Goal: Transaction & Acquisition: Download file/media

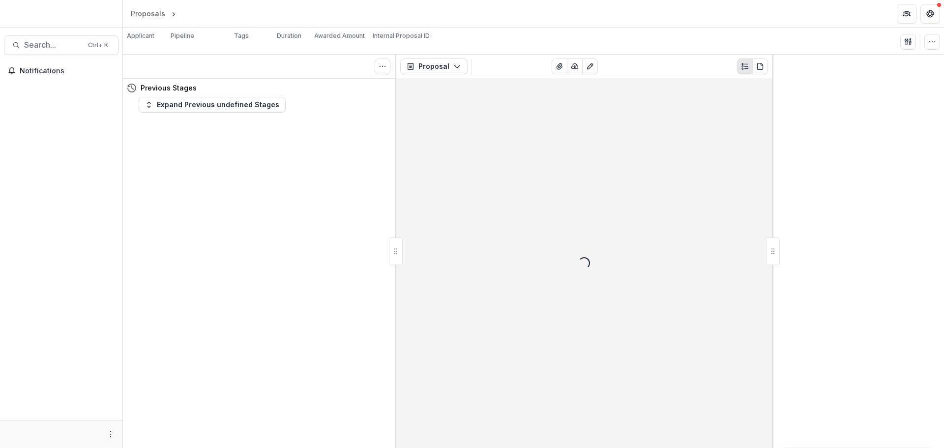
click at [345, 73] on div "Tasks 0 Show Cancelled Tasks" at bounding box center [259, 67] width 273 height 24
click at [442, 61] on button "Proposal" at bounding box center [433, 67] width 67 height 16
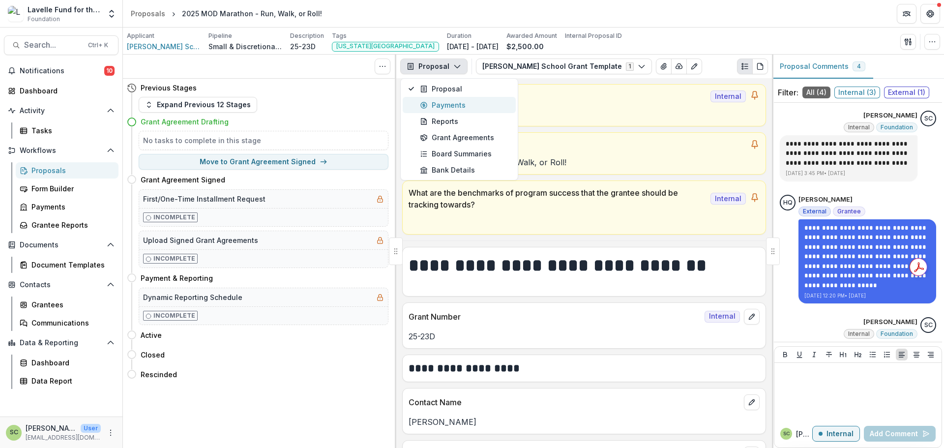
click at [444, 105] on div "Payments" at bounding box center [465, 105] width 90 height 10
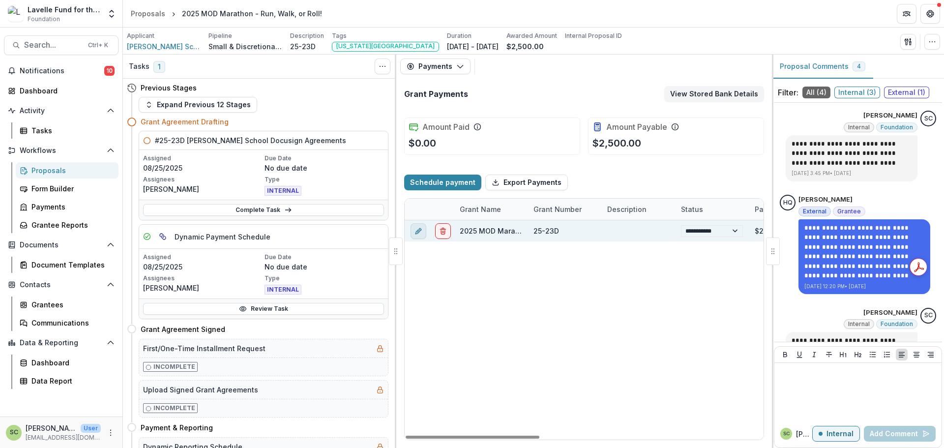
click at [414, 228] on button "edit" at bounding box center [419, 231] width 16 height 16
select select "**********"
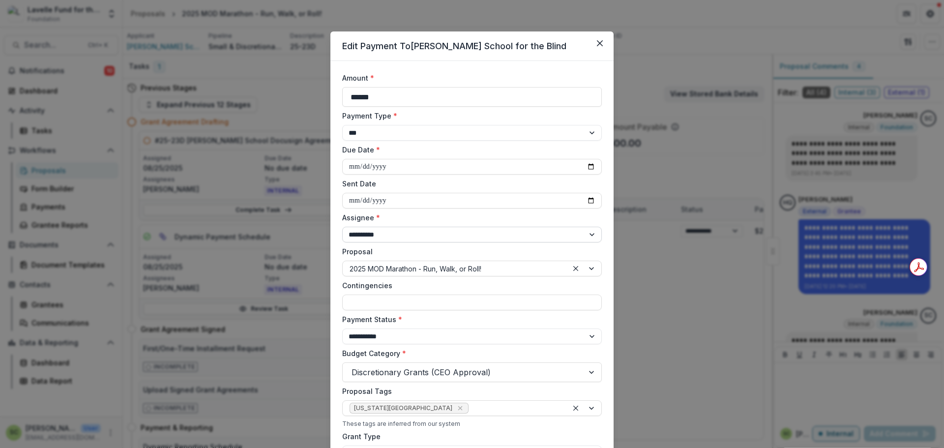
click at [400, 231] on select "**********" at bounding box center [472, 235] width 260 height 16
click at [342, 227] on select "**********" at bounding box center [472, 235] width 260 height 16
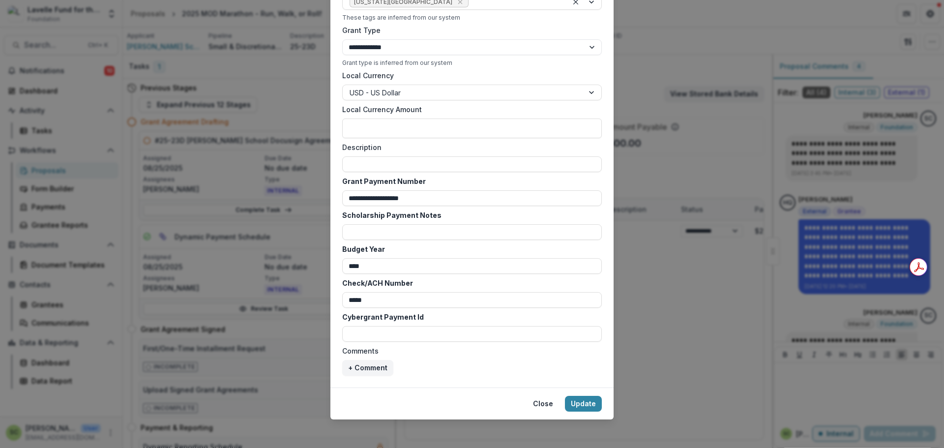
scroll to position [409, 0]
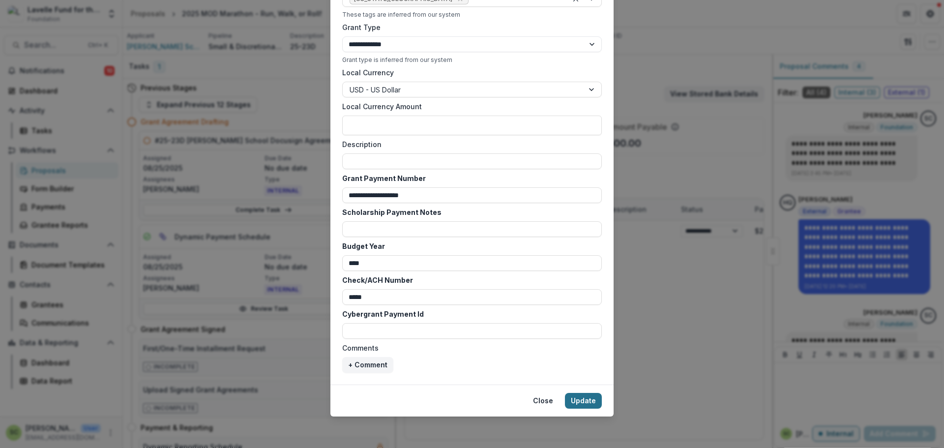
click at [582, 396] on button "Update" at bounding box center [583, 401] width 37 height 16
select select "**********"
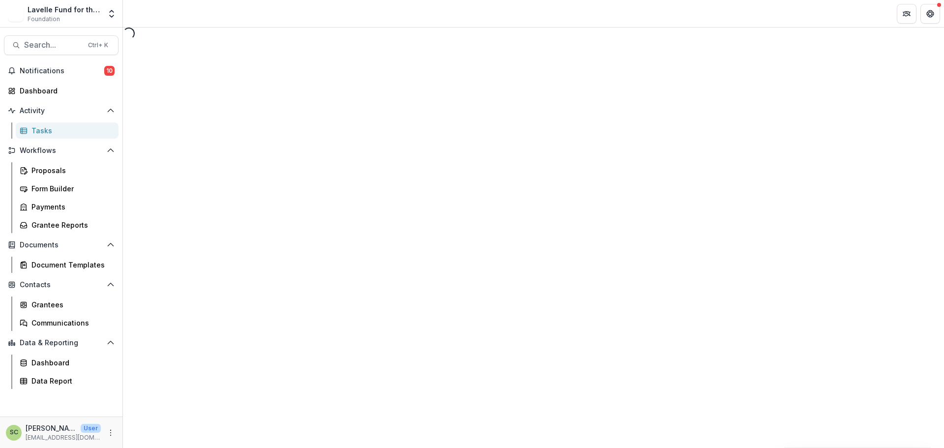
select select "********"
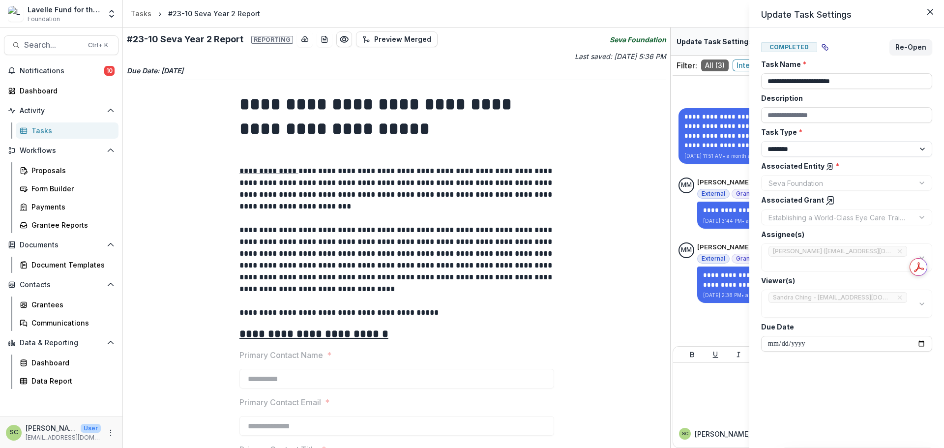
click at [623, 171] on div "**********" at bounding box center [472, 224] width 944 height 448
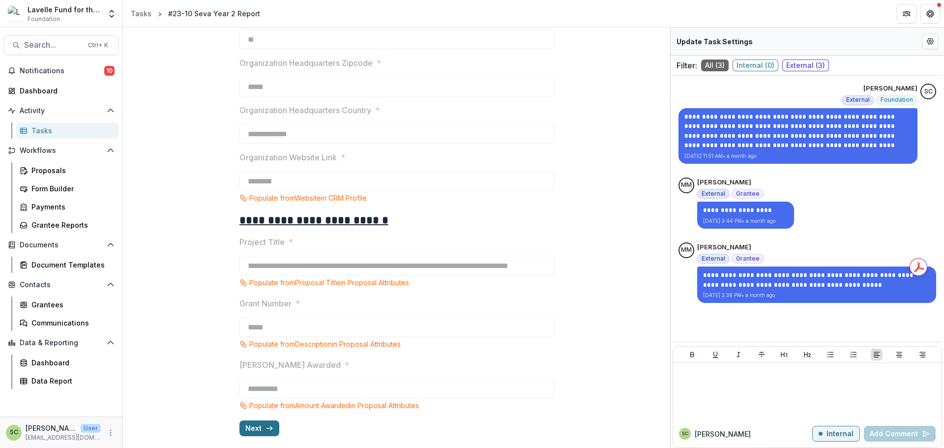
click at [256, 428] on button "Next" at bounding box center [259, 428] width 40 height 16
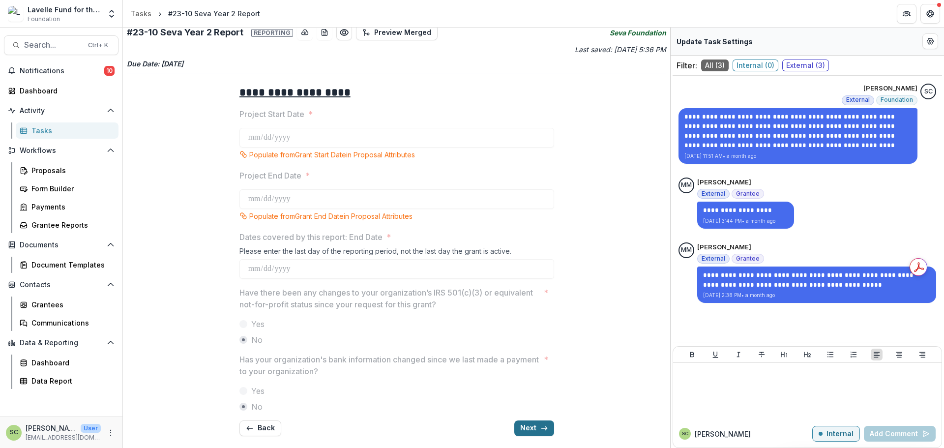
click at [523, 432] on button "Next" at bounding box center [534, 428] width 40 height 16
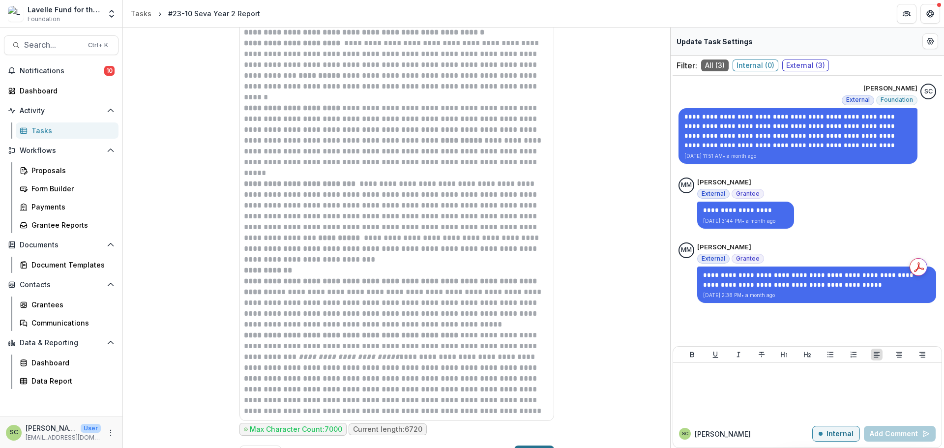
click at [525, 446] on button "Next" at bounding box center [534, 454] width 40 height 16
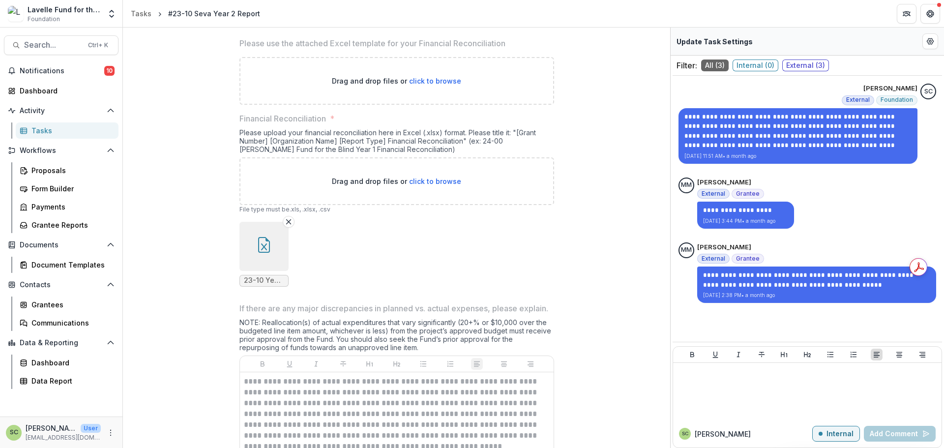
scroll to position [274, 0]
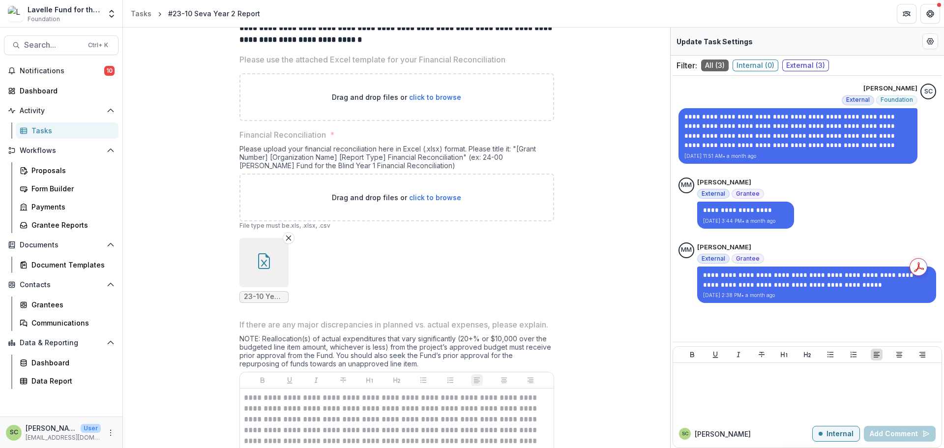
click at [253, 265] on button "button" at bounding box center [263, 262] width 49 height 49
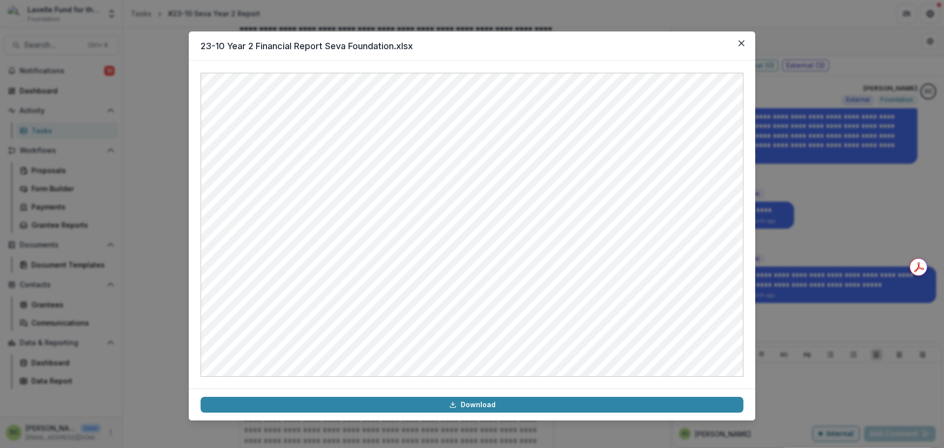
click at [825, 133] on div "23-10 Year 2 Financial Report Seva Foundation.xlsx Download" at bounding box center [472, 224] width 944 height 448
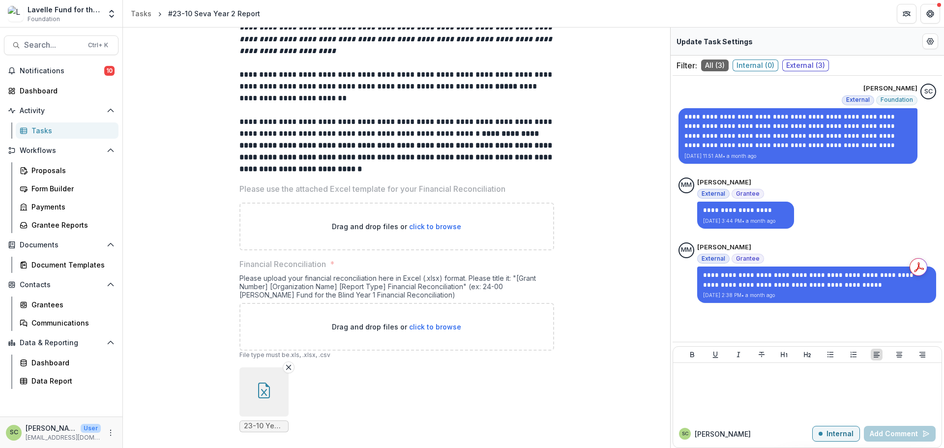
scroll to position [0, 0]
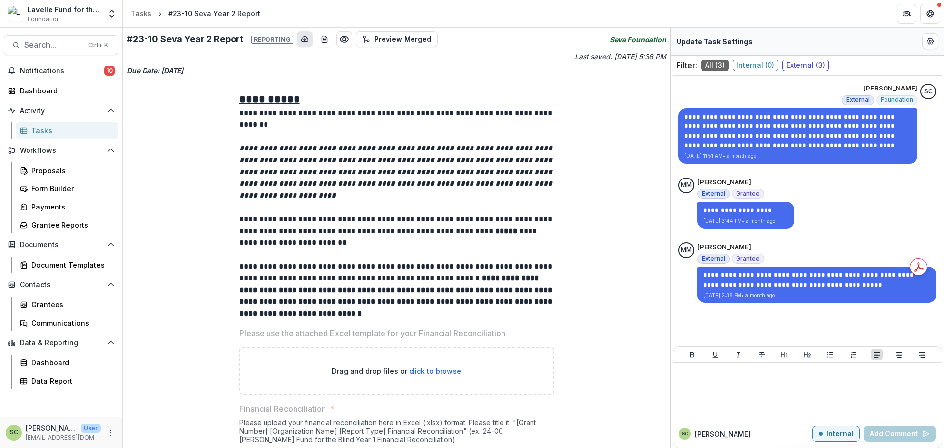
click at [303, 38] on icon "download-button" at bounding box center [305, 39] width 8 height 8
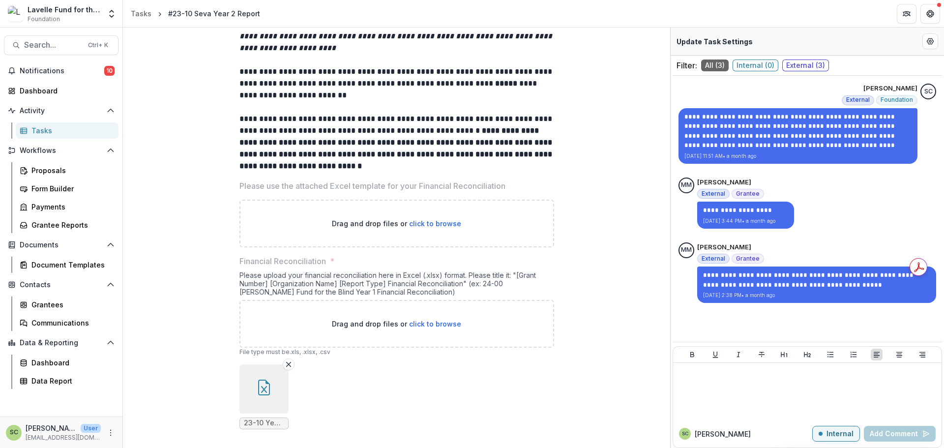
click at [402, 139] on strong "**********" at bounding box center [396, 148] width 315 height 43
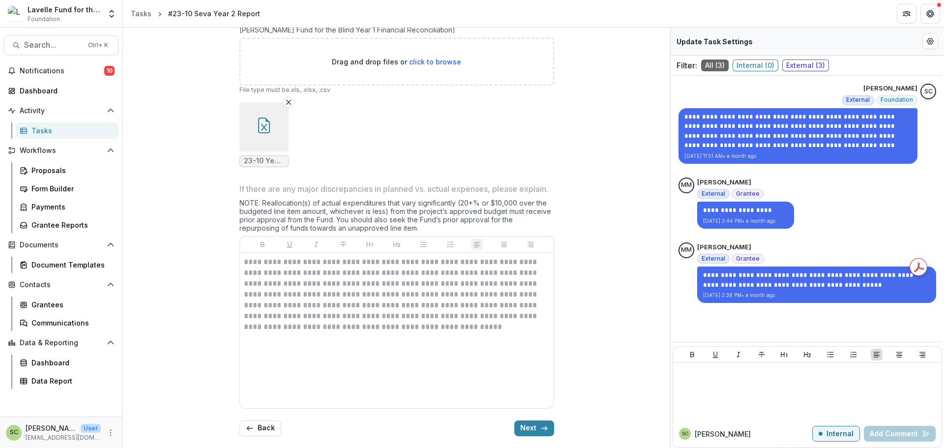
click at [922, 43] on div "Update Task Settings" at bounding box center [807, 42] width 273 height 28
click at [928, 39] on icon "Edit Form Settings" at bounding box center [931, 41] width 8 height 8
select select "********"
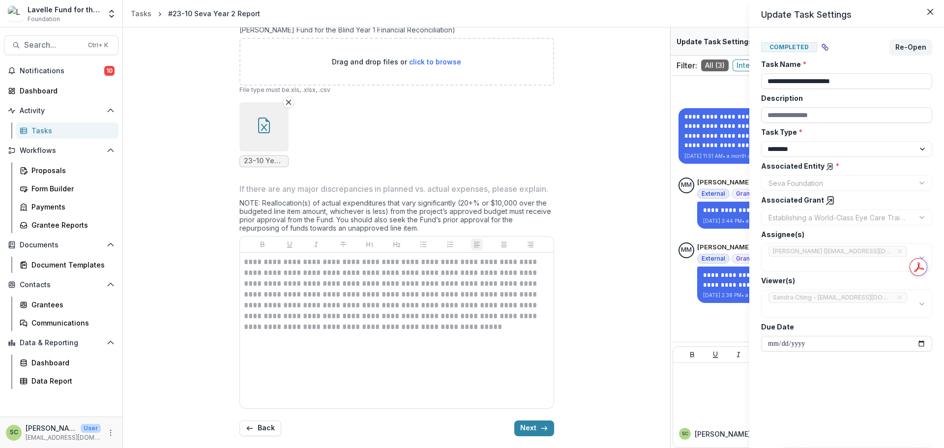
click at [830, 200] on polyline at bounding box center [831, 201] width 2 height 2
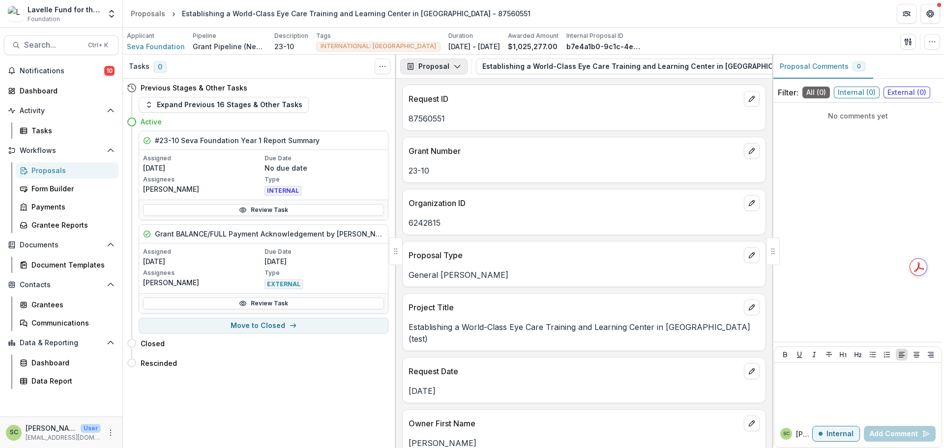
click at [420, 67] on button "Proposal" at bounding box center [433, 67] width 67 height 16
click at [329, 147] on div "#23-10 Seva Foundation Year 1 Report Summary" at bounding box center [263, 140] width 249 height 19
click at [168, 106] on button "Expand Previous 16 Stages & Other Tasks" at bounding box center [224, 105] width 170 height 16
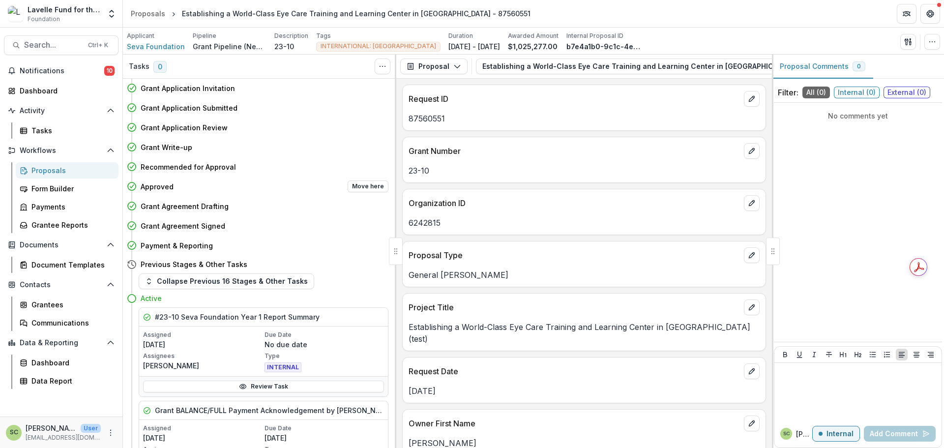
scroll to position [347, 0]
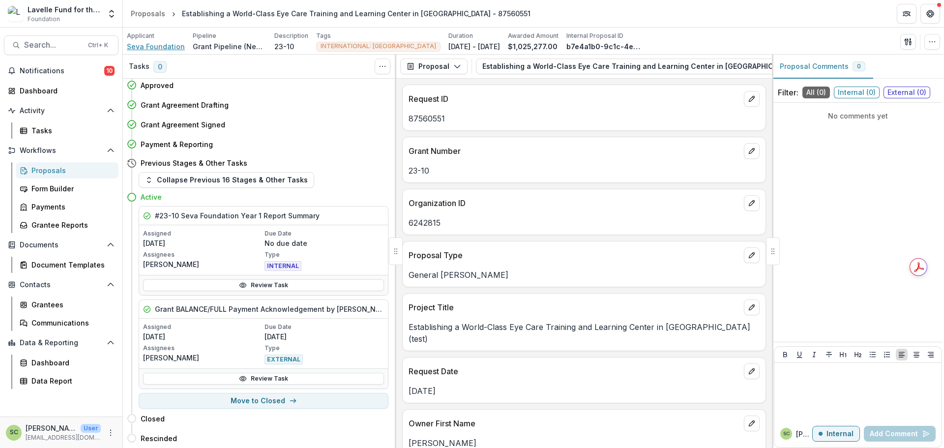
click at [148, 46] on span "Seva Foundation" at bounding box center [156, 46] width 58 height 10
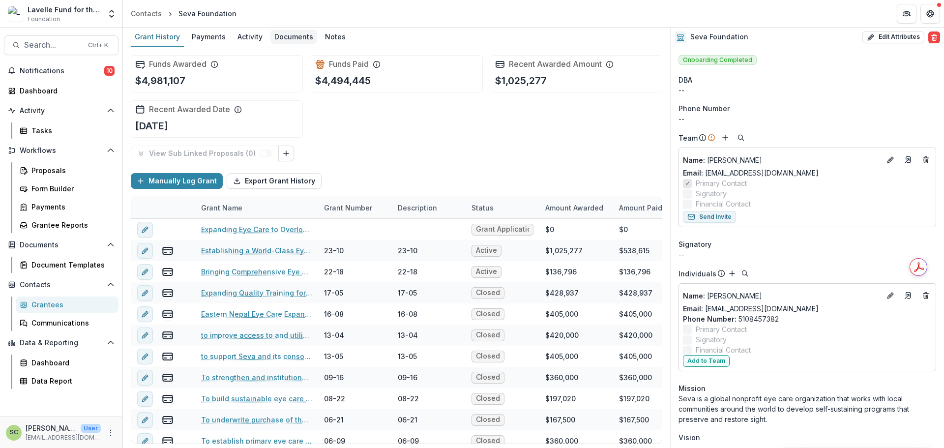
click at [276, 36] on div "Documents" at bounding box center [293, 37] width 47 height 14
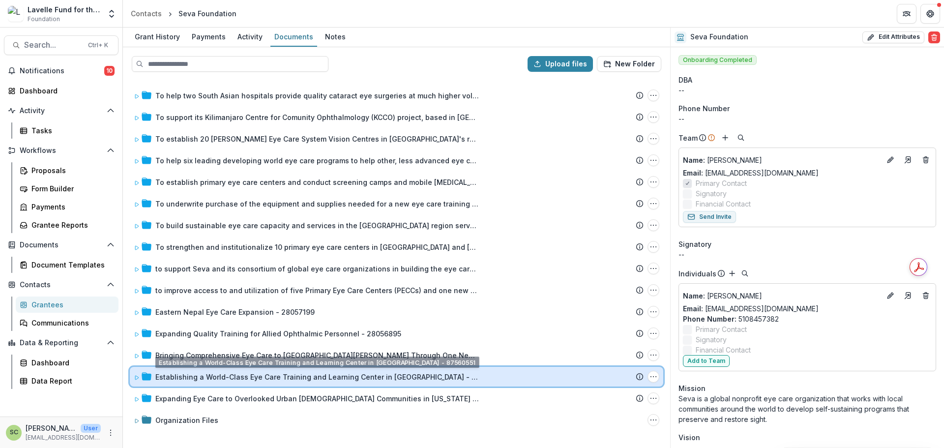
click at [258, 383] on div "Establishing a World-Class Eye Care Training and Learning Center in Guatemala -…" at bounding box center [397, 377] width 534 height 20
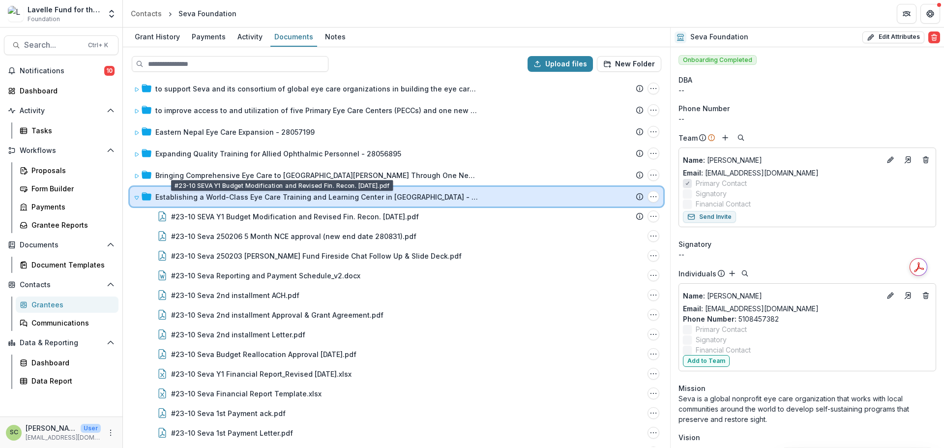
scroll to position [197, 0]
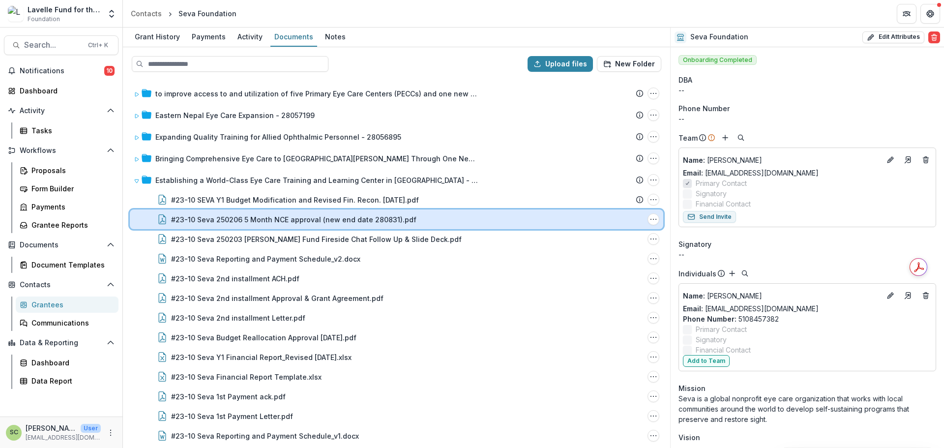
click at [390, 227] on div "#23-10 Seva 250206 5 Month NCE approval (new end date 280831).pdf File Options …" at bounding box center [397, 219] width 534 height 20
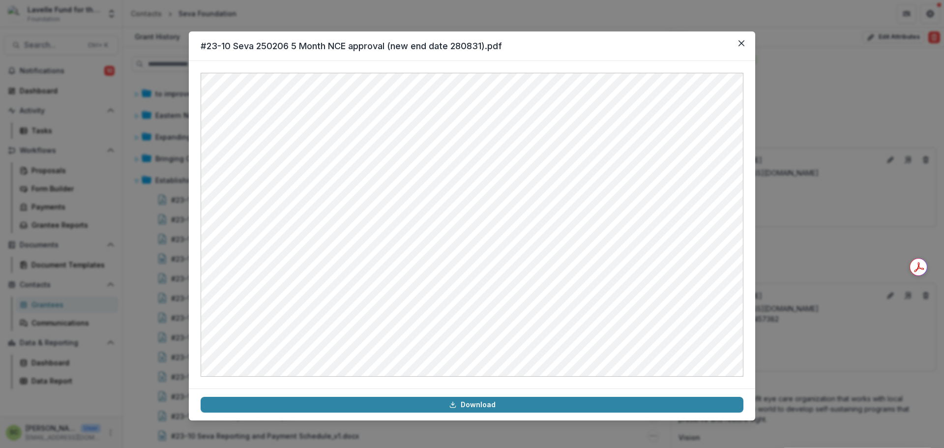
click at [786, 190] on div "#23-10 Seva 250206 5 Month NCE approval (new end date 280831).pdf Download" at bounding box center [472, 224] width 944 height 448
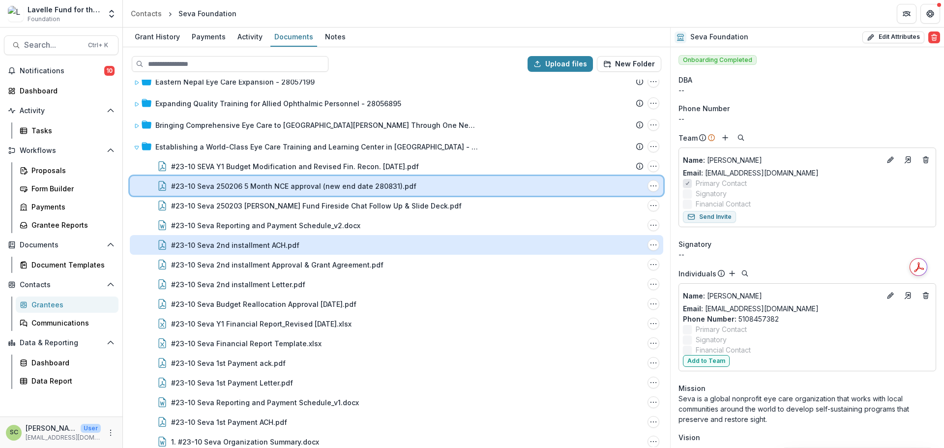
scroll to position [246, 0]
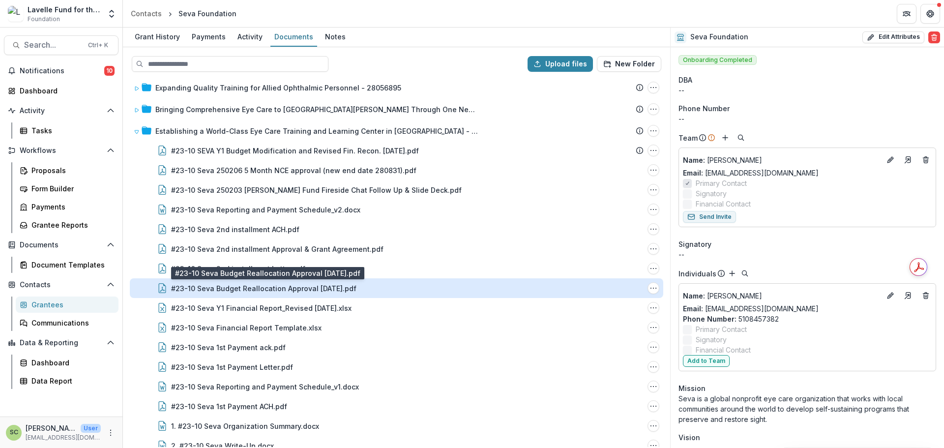
click at [357, 285] on div "#23-10 Seva Budget Reallocation Approval [DATE].pdf" at bounding box center [263, 288] width 185 height 10
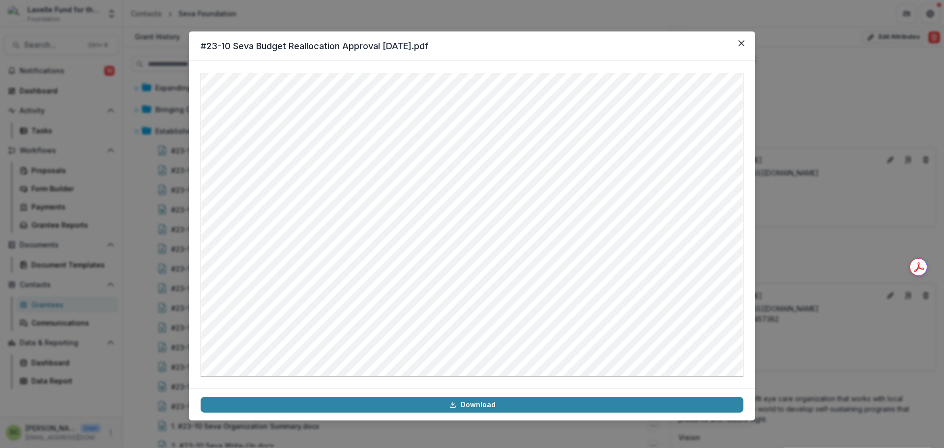
click at [805, 234] on div "#23-10 Seva Budget Reallocation Approval [DATE].pdf Download" at bounding box center [472, 224] width 944 height 448
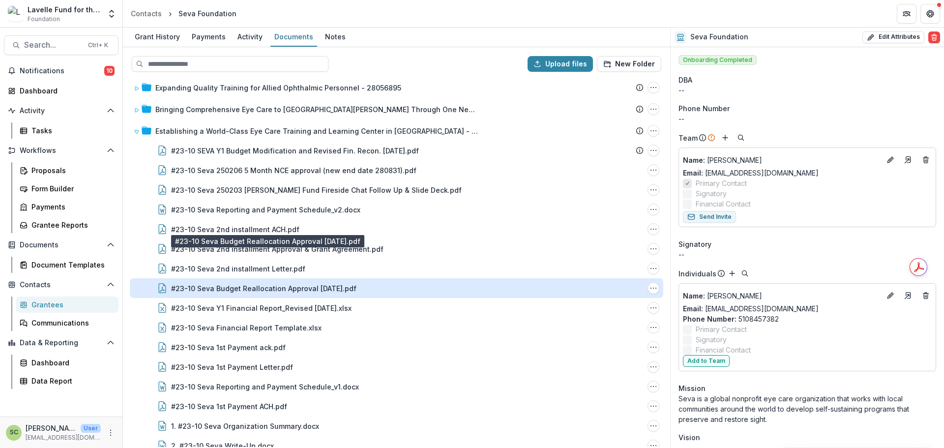
scroll to position [295, 0]
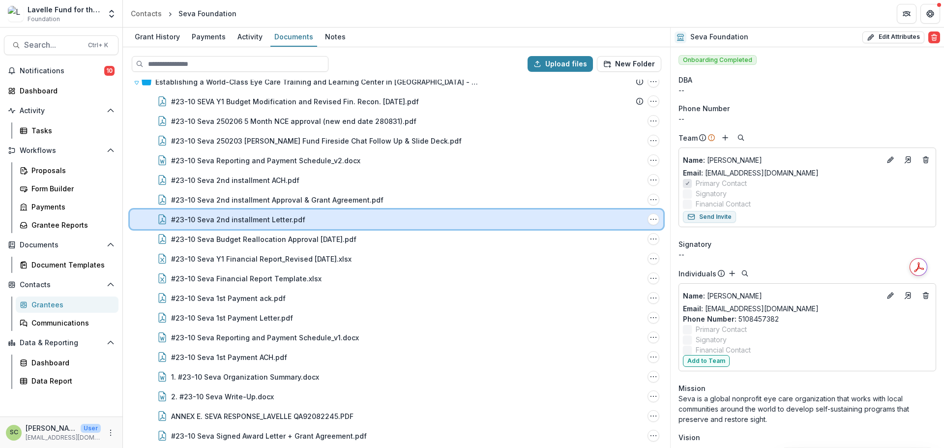
click at [400, 216] on div "#23-10 Seva 2nd installment Letter.pdf" at bounding box center [407, 219] width 473 height 10
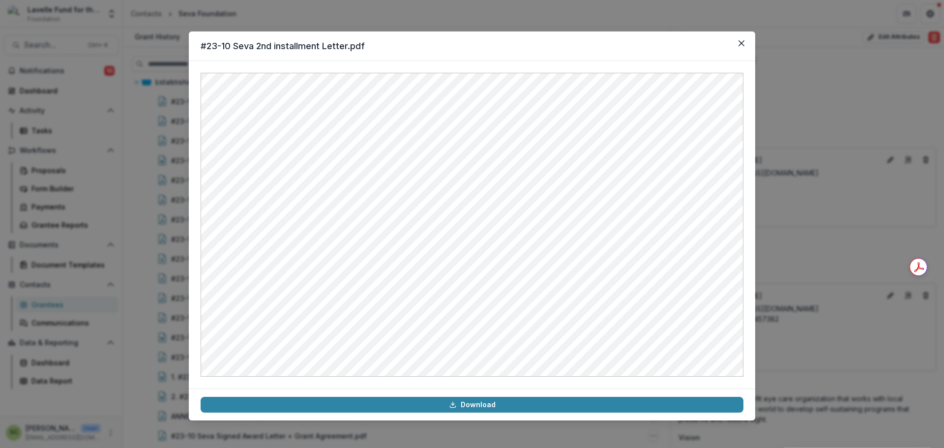
click at [819, 186] on div "#23-10 Seva 2nd installment Letter.pdf Download" at bounding box center [472, 224] width 944 height 448
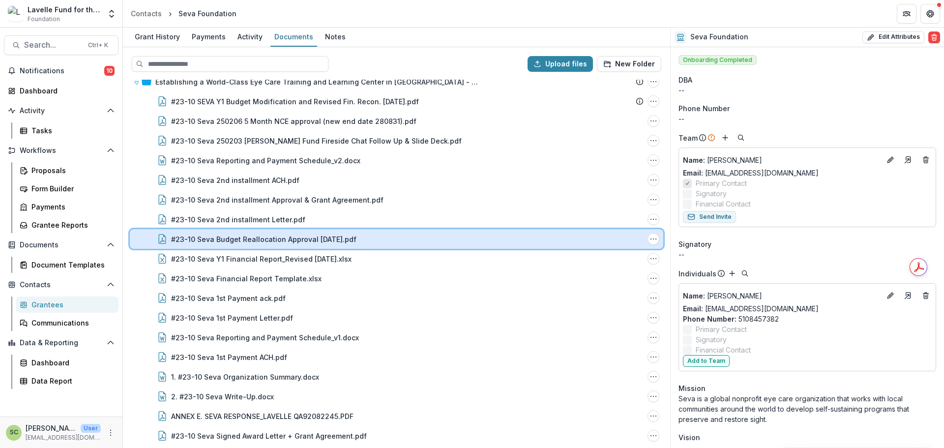
click at [418, 245] on div "#23-10 Seva Budget Reallocation Approval [DATE].pdf File Options Download Renam…" at bounding box center [397, 239] width 534 height 20
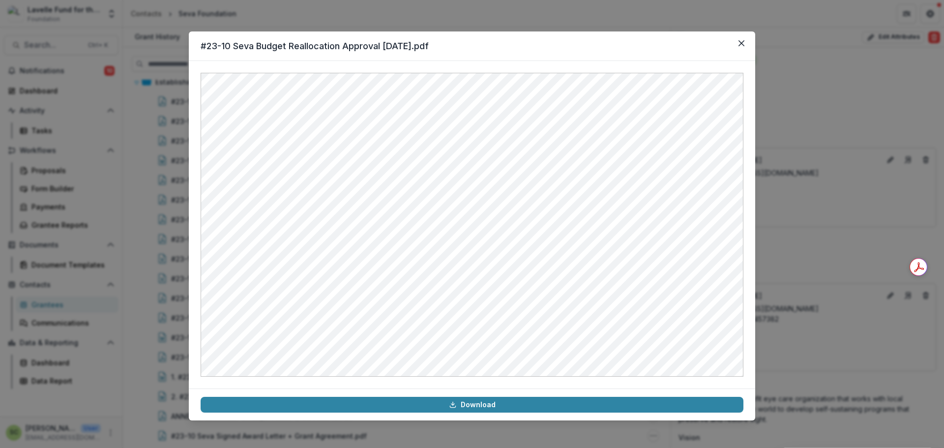
click at [832, 138] on div "#23-10 Seva Budget Reallocation Approval [DATE].pdf Download" at bounding box center [472, 224] width 944 height 448
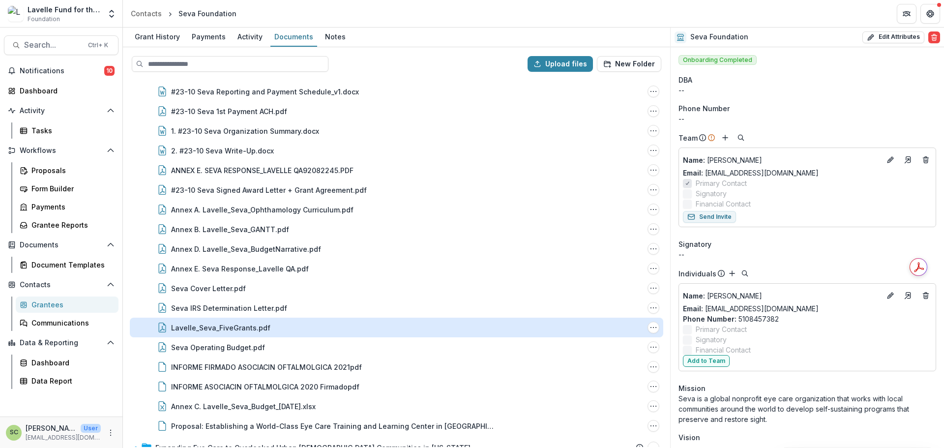
scroll to position [579, 0]
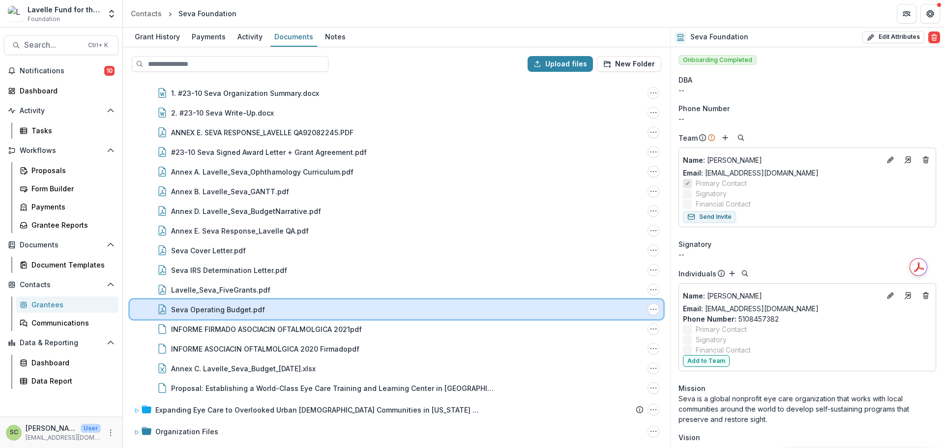
click at [345, 307] on div "Seva Operating Budget.pdf" at bounding box center [407, 309] width 473 height 10
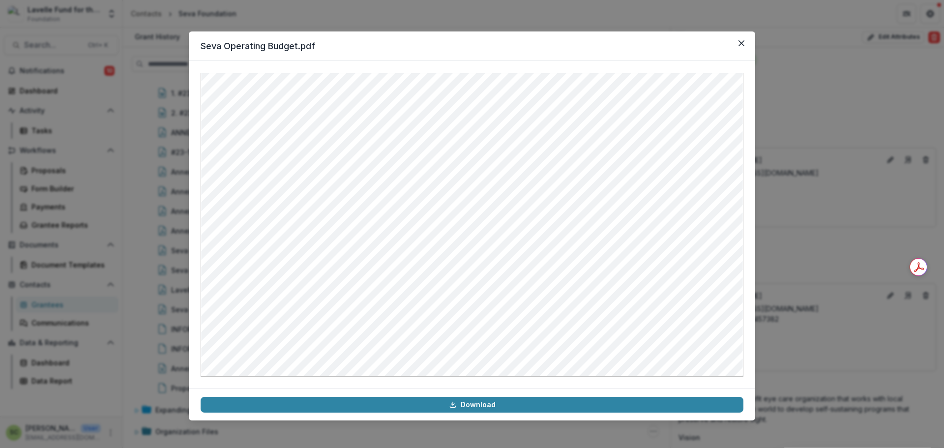
click at [164, 263] on div "Seva Operating Budget.pdf Download" at bounding box center [472, 224] width 944 height 448
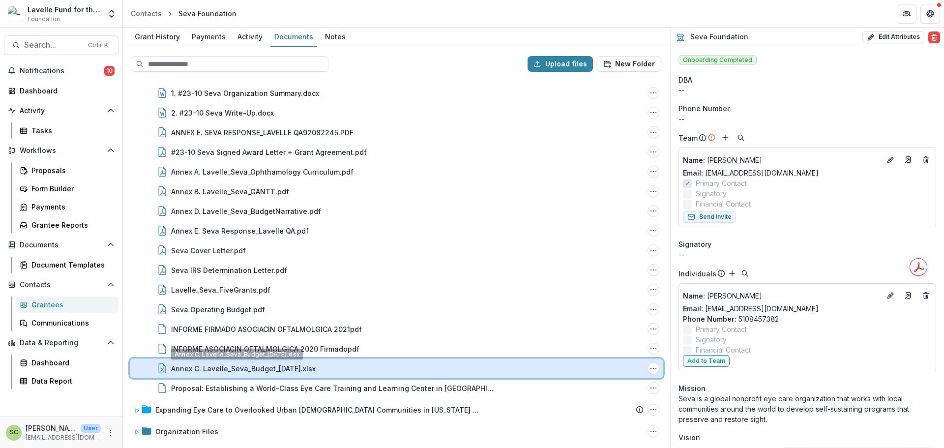
click at [305, 362] on div "Annex C. Lavelle_Seva_Budget_[DATE].xlsx File Options Download Rename Delete" at bounding box center [397, 369] width 534 height 20
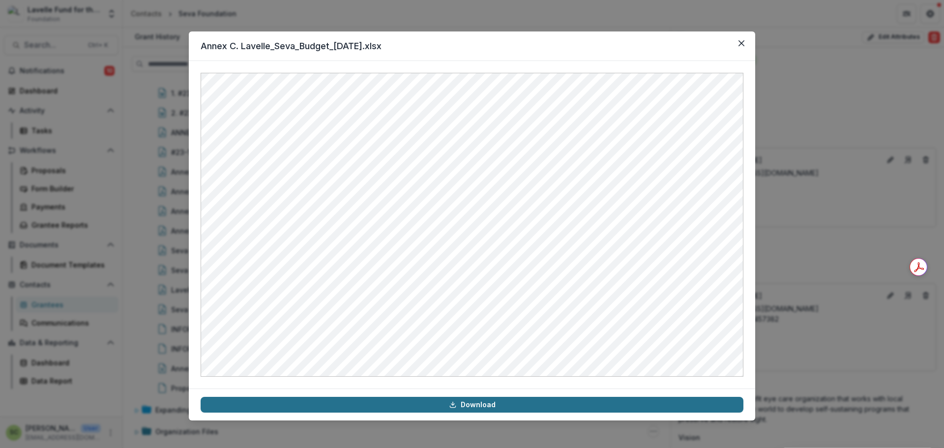
click at [408, 406] on link "Download" at bounding box center [472, 405] width 543 height 16
drag, startPoint x: 932, startPoint y: 177, endPoint x: 882, endPoint y: 172, distance: 50.4
click at [930, 176] on div "Annex C. Lavelle_Seva_Budget_[DATE].xlsx Download" at bounding box center [472, 224] width 944 height 448
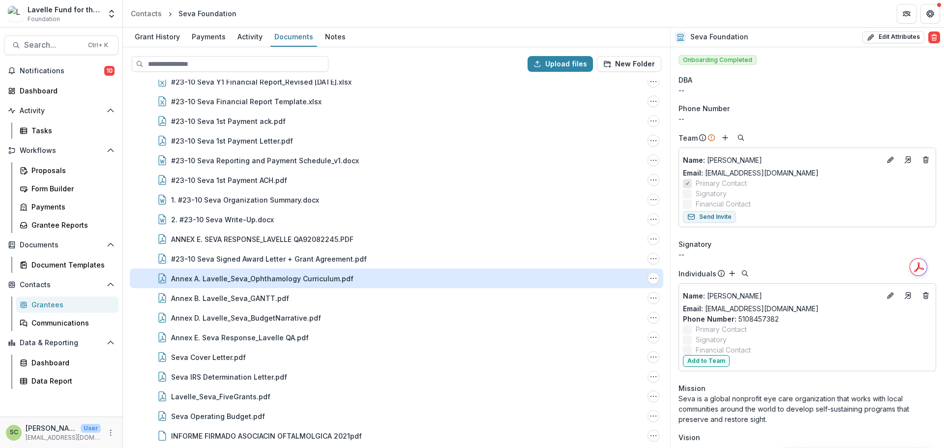
scroll to position [382, 0]
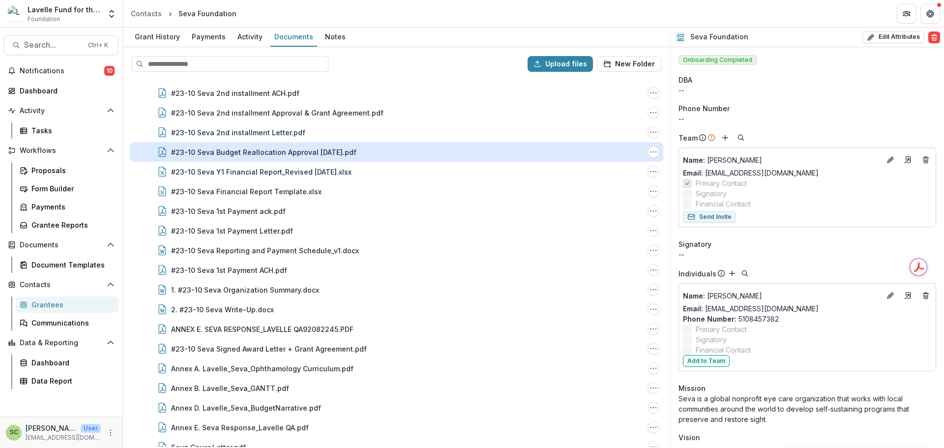
click at [316, 156] on div "#23-10 Seva Budget Reallocation Approval [DATE].pdf" at bounding box center [263, 152] width 185 height 10
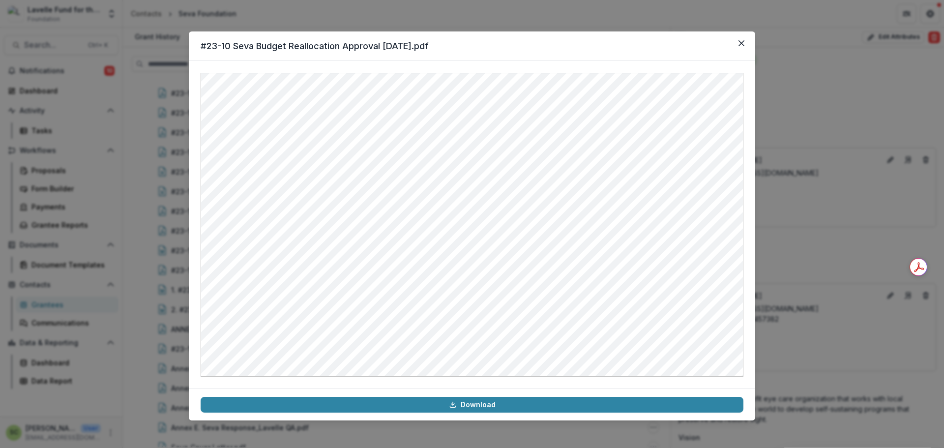
drag, startPoint x: 471, startPoint y: 14, endPoint x: 218, endPoint y: 51, distance: 255.5
click at [462, 15] on div "#23-10 Seva Budget Reallocation Approval [DATE].pdf Download" at bounding box center [472, 224] width 944 height 448
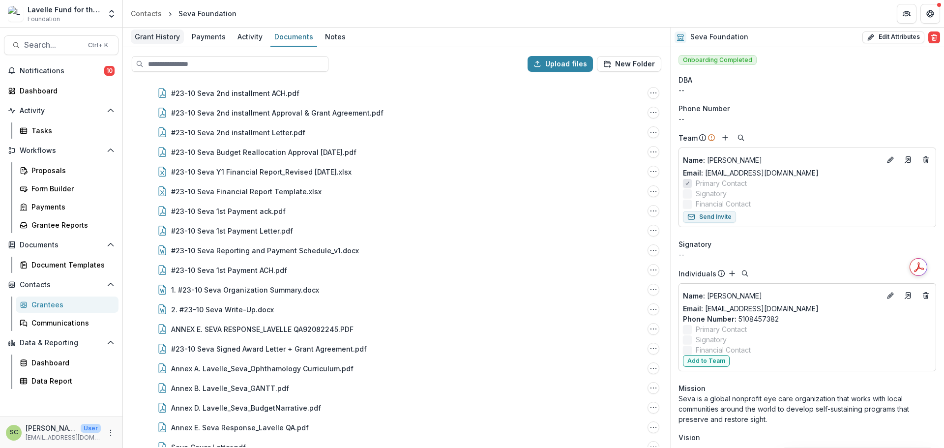
click at [160, 44] on link "Grant History" at bounding box center [157, 37] width 53 height 19
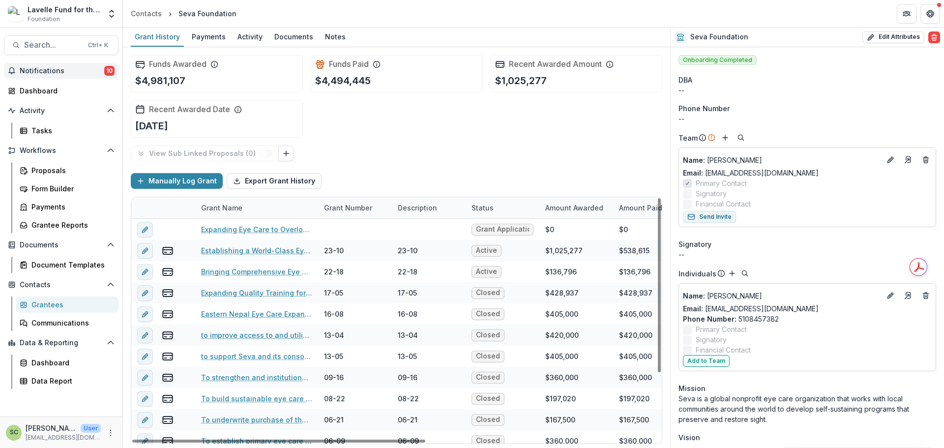
click at [47, 70] on span "Notifications" at bounding box center [62, 71] width 85 height 8
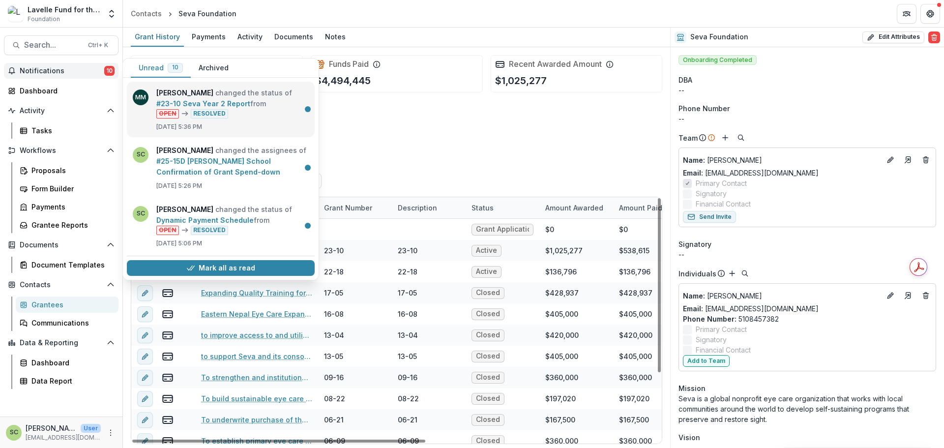
click at [223, 99] on link "#23-10 Seva Year 2 Report" at bounding box center [203, 103] width 94 height 8
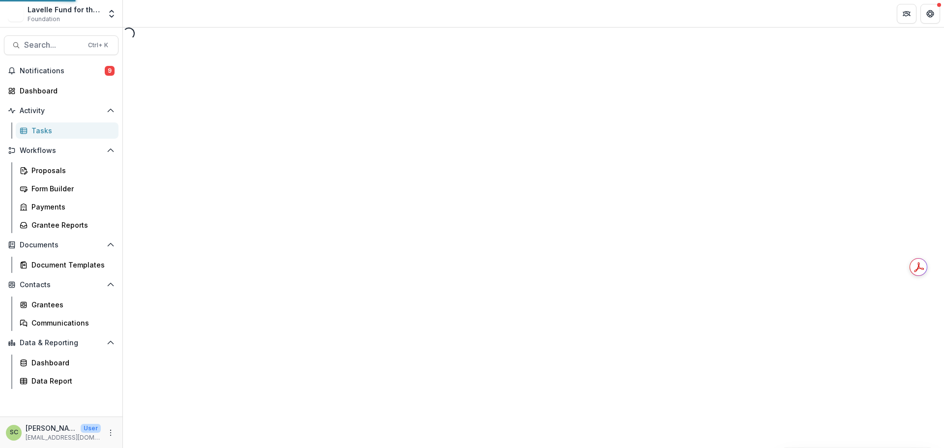
select select "********"
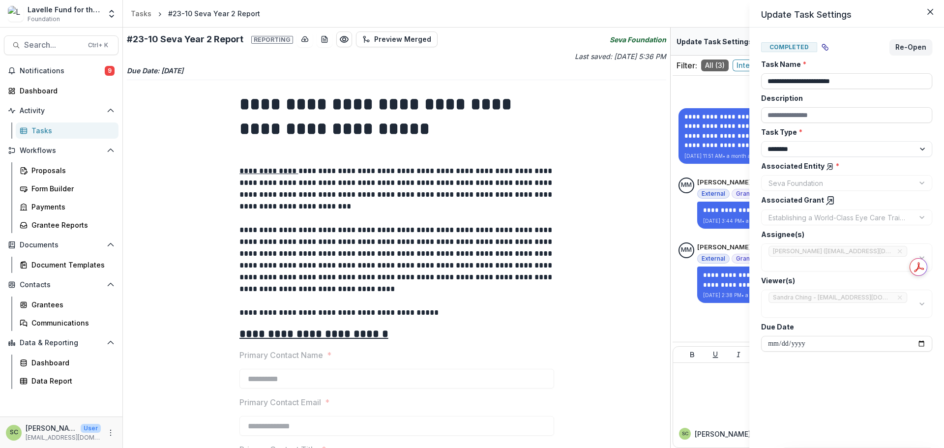
click at [428, 235] on div "**********" at bounding box center [472, 224] width 944 height 448
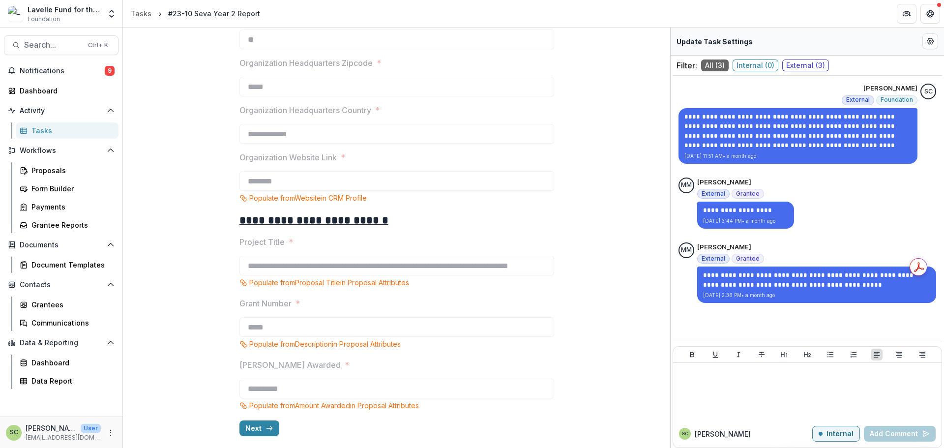
drag, startPoint x: 253, startPoint y: 430, endPoint x: 321, endPoint y: 414, distance: 69.7
click at [255, 430] on button "Next" at bounding box center [259, 428] width 40 height 16
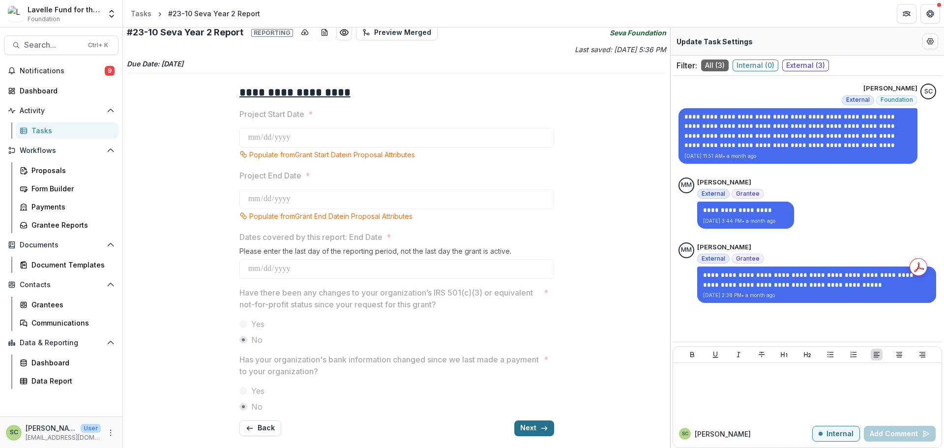
click at [524, 426] on button "Next" at bounding box center [534, 428] width 40 height 16
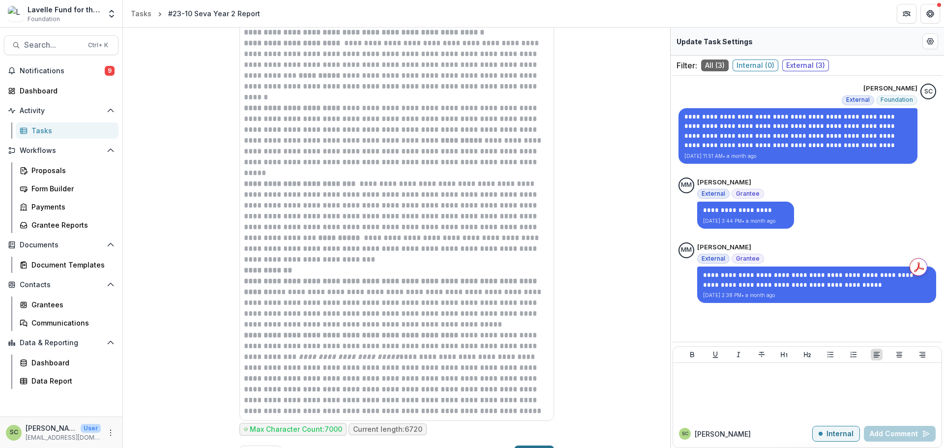
click at [531, 446] on button "Next" at bounding box center [534, 454] width 40 height 16
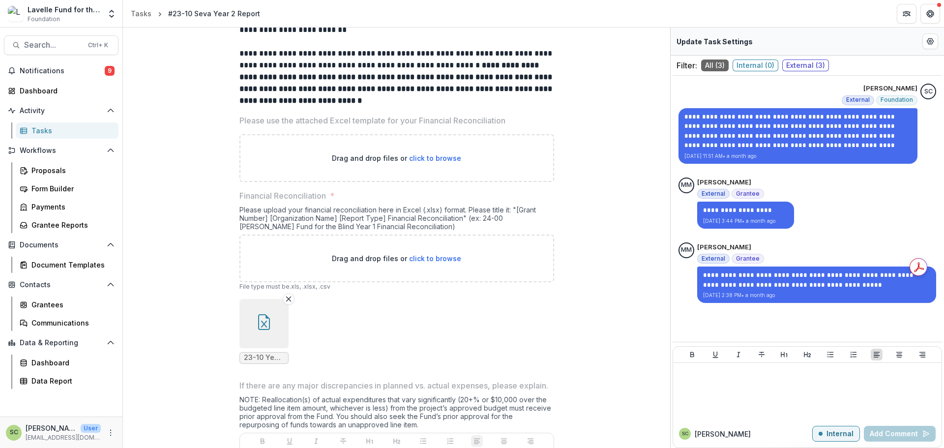
scroll to position [372, 0]
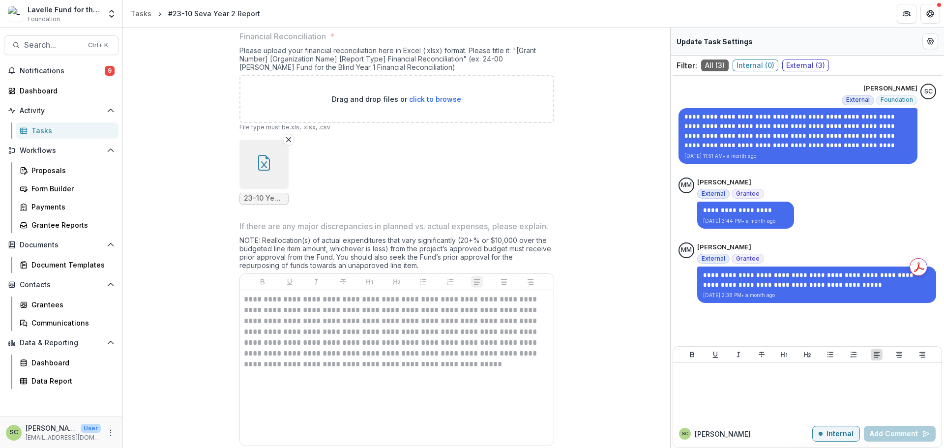
drag, startPoint x: 376, startPoint y: 312, endPoint x: 504, endPoint y: 385, distance: 147.8
click at [504, 385] on div "**********" at bounding box center [397, 368] width 306 height 148
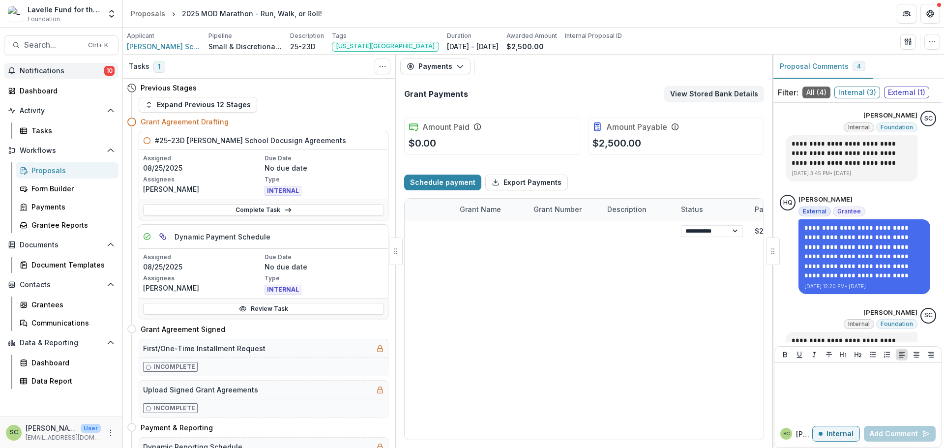
scroll to position [0, 600]
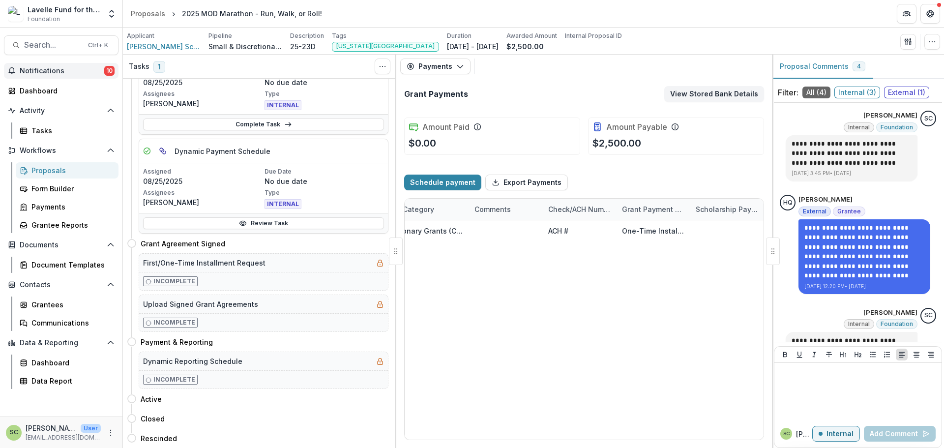
drag, startPoint x: 95, startPoint y: 74, endPoint x: 103, endPoint y: 72, distance: 8.6
click at [95, 74] on span "Notifications" at bounding box center [62, 71] width 85 height 8
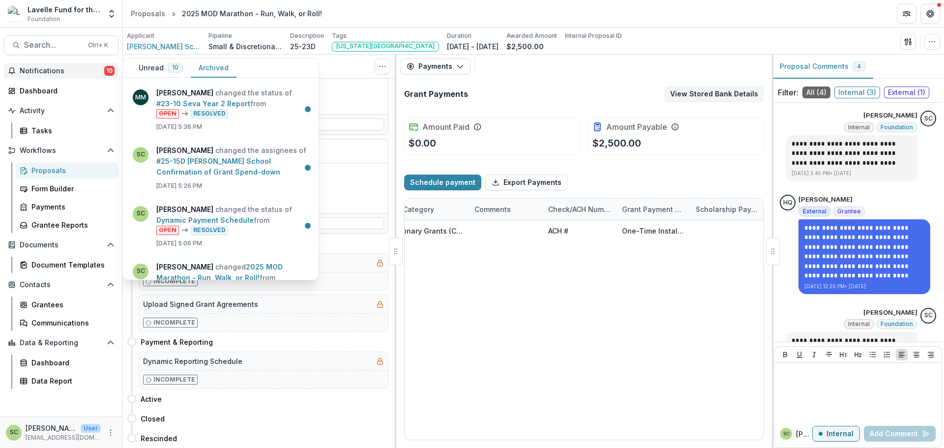
click at [230, 70] on button "Archived" at bounding box center [214, 68] width 46 height 19
click at [214, 104] on link "#23-10 Seva Year 2 Report" at bounding box center [203, 103] width 94 height 8
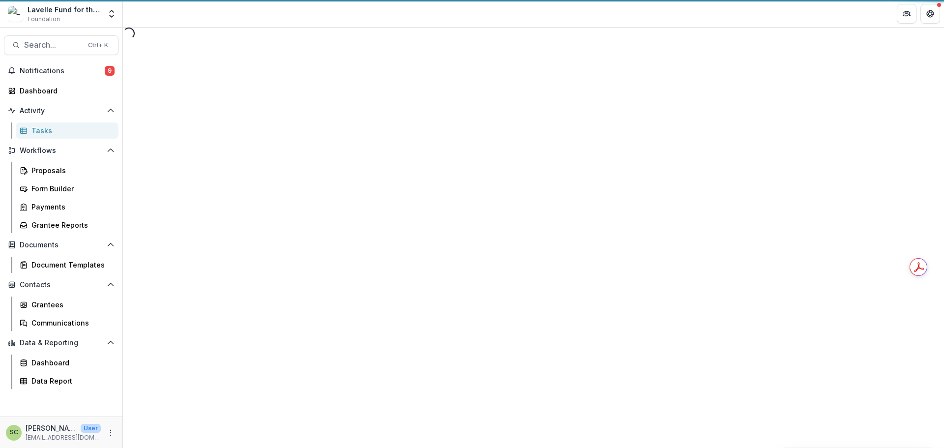
select select "********"
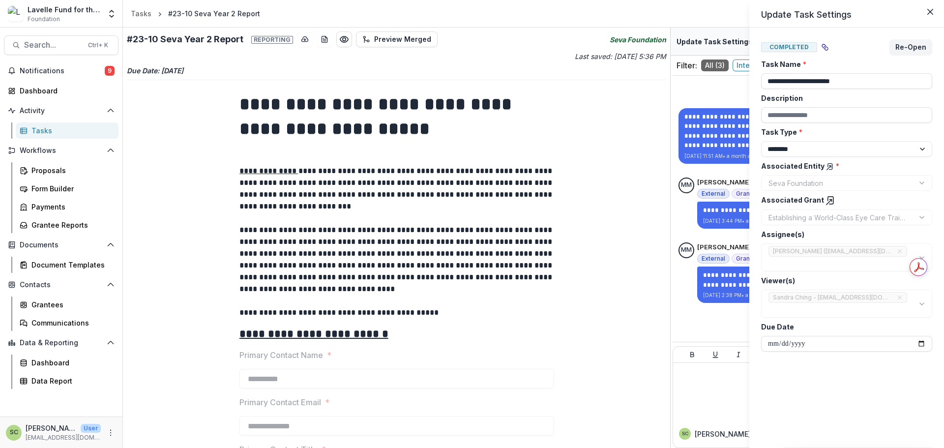
click at [828, 164] on icon at bounding box center [830, 167] width 4 height 6
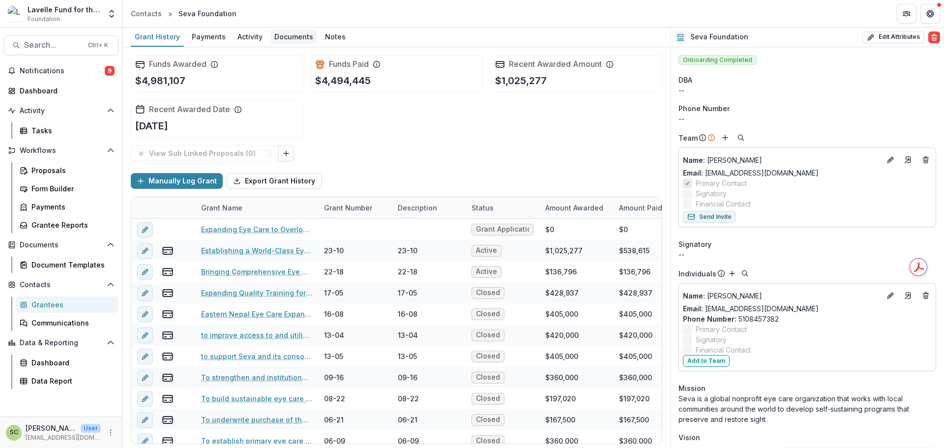
click at [304, 35] on div "Documents" at bounding box center [293, 37] width 47 height 14
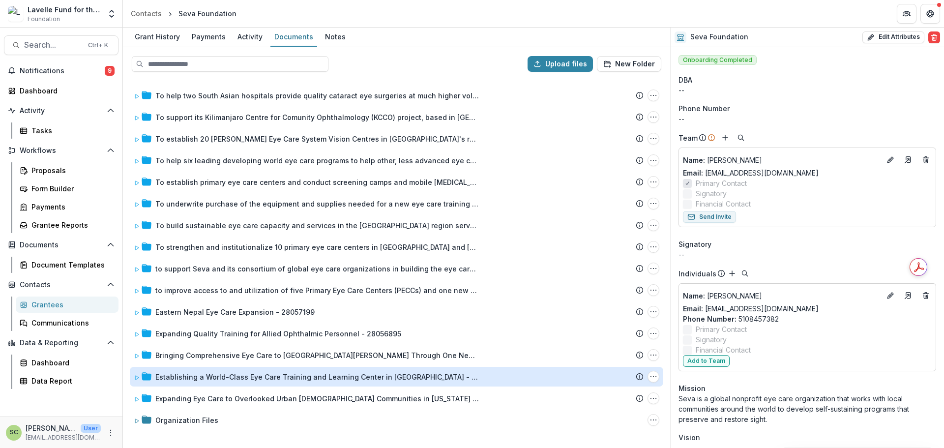
click at [207, 377] on div "Establishing a World-Class Eye Care Training and Learning Center in [GEOGRAPHIC…" at bounding box center [317, 377] width 325 height 10
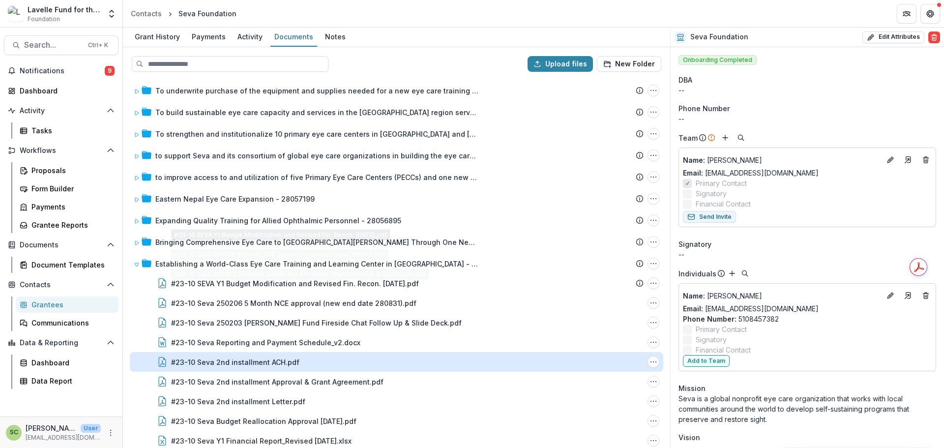
scroll to position [148, 0]
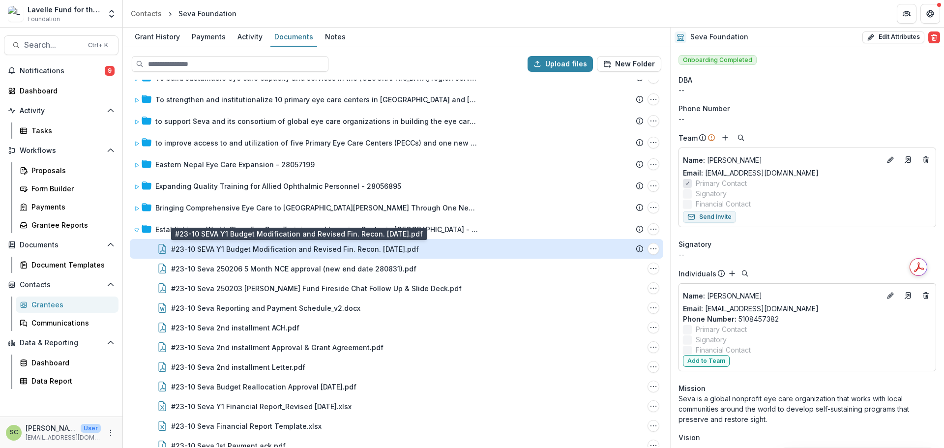
click at [391, 254] on div "#23-10 SEVA Y1 Budget Modification and Revised Fin. Recon. [DATE].pdf" at bounding box center [295, 249] width 248 height 10
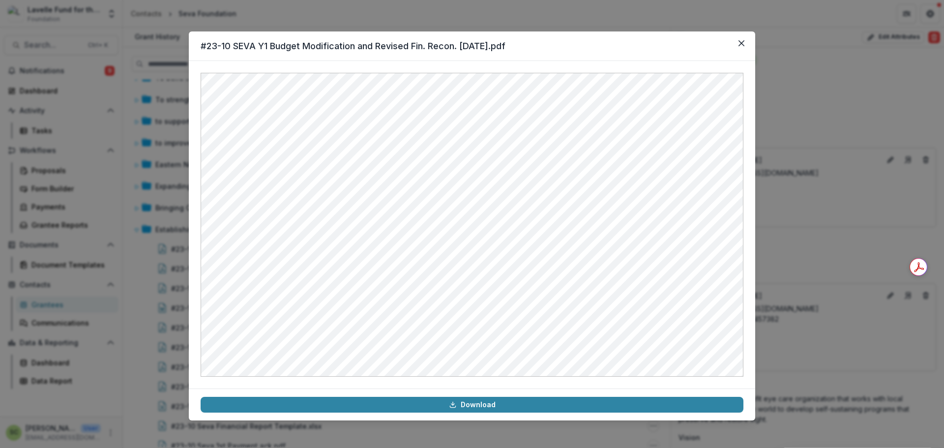
click at [817, 275] on div "#23-10 SEVA Y1 Budget Modification and Revised Fin. Recon. [DATE].pdf Download" at bounding box center [472, 224] width 944 height 448
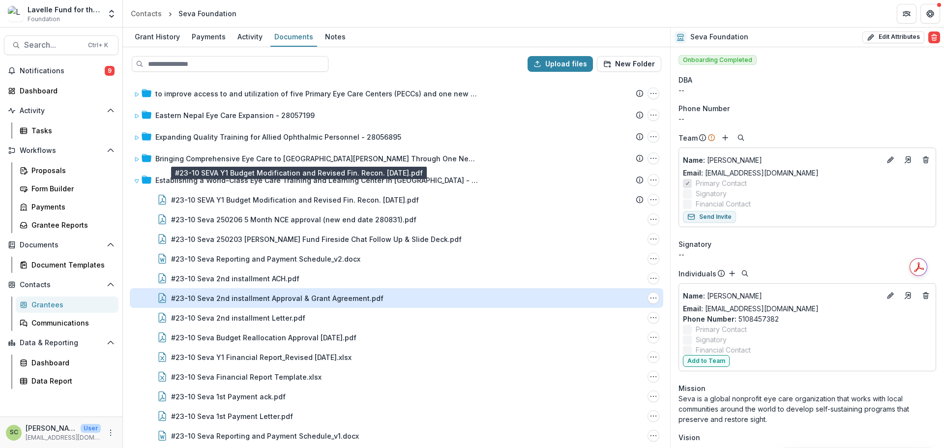
scroll to position [246, 0]
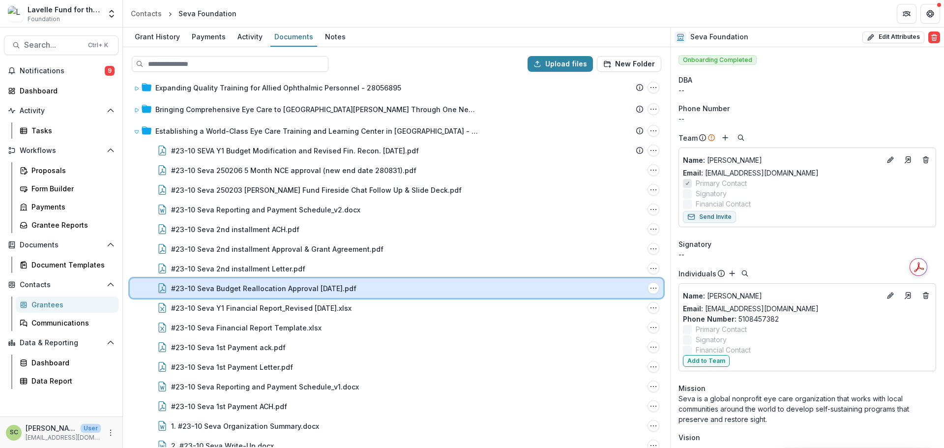
click at [366, 289] on div "#23-10 Seva Budget Reallocation Approval [DATE].pdf" at bounding box center [407, 288] width 473 height 10
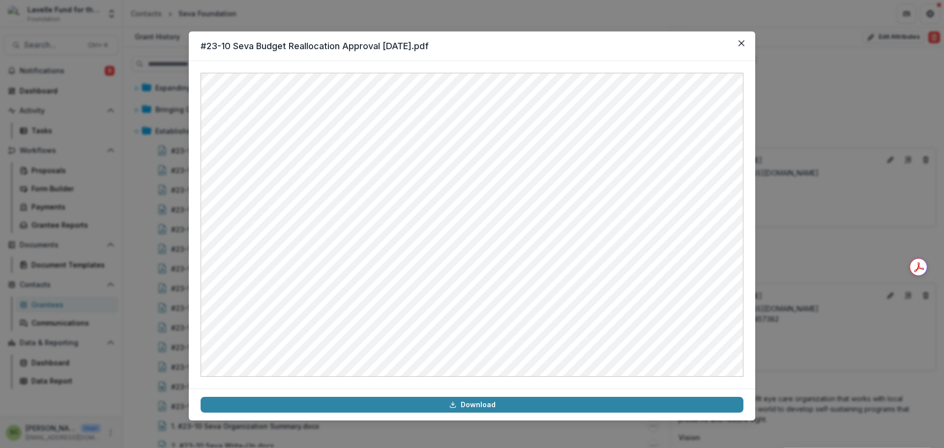
drag, startPoint x: 484, startPoint y: 434, endPoint x: 453, endPoint y: 426, distance: 31.5
click at [484, 434] on div "#23-10 Seva Budget Reallocation Approval [DATE].pdf Download" at bounding box center [472, 224] width 944 height 448
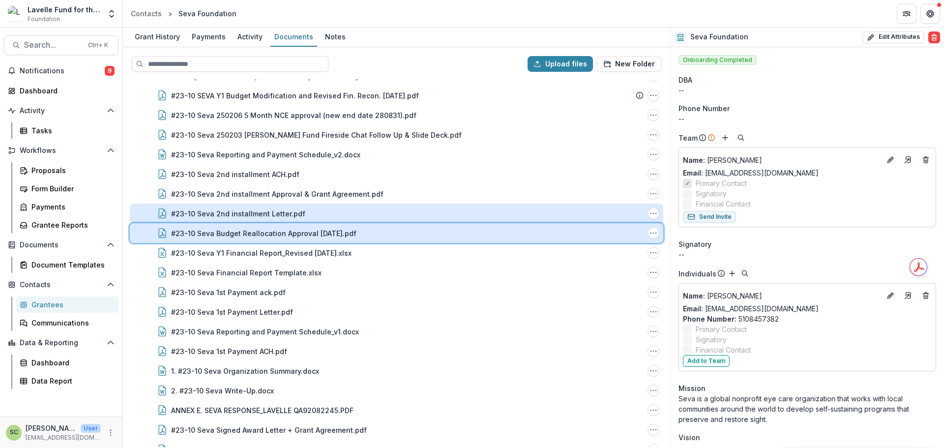
scroll to position [295, 0]
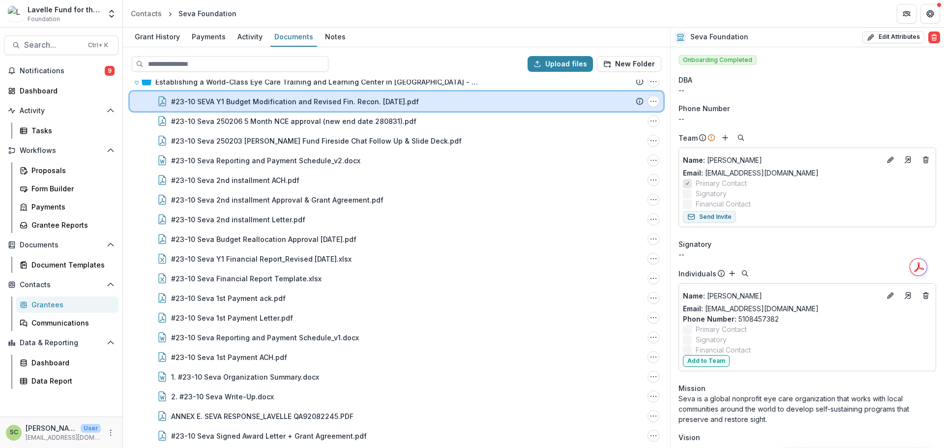
click at [316, 107] on div "#23-10 SEVA Y1 Budget Modification and Revised Fin. Recon. [DATE].pdf File Opti…" at bounding box center [397, 101] width 534 height 20
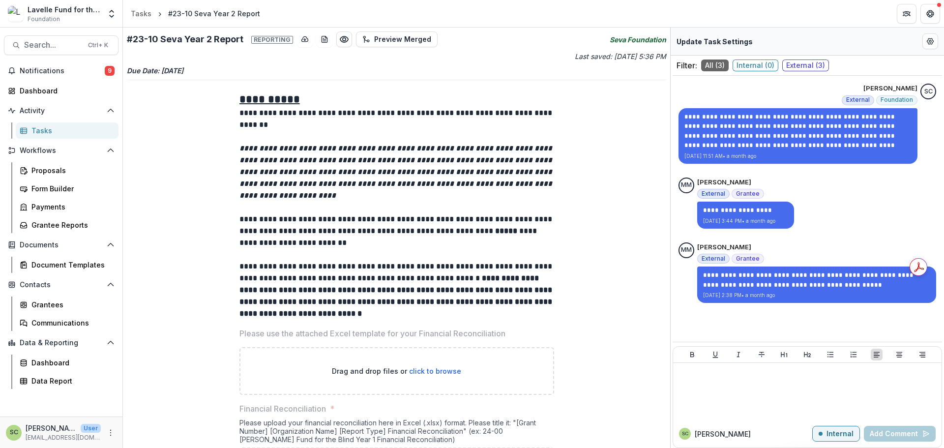
scroll to position [372, 0]
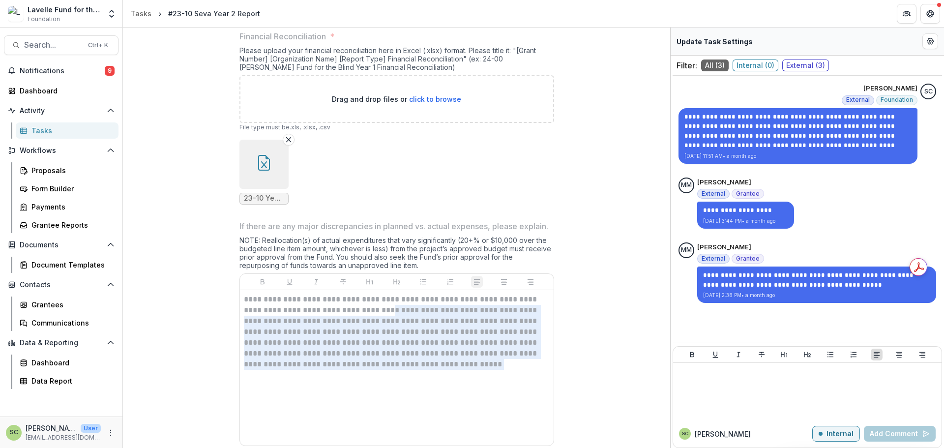
drag, startPoint x: 348, startPoint y: 319, endPoint x: 512, endPoint y: 385, distance: 177.0
click at [512, 385] on div "**********" at bounding box center [397, 368] width 306 height 148
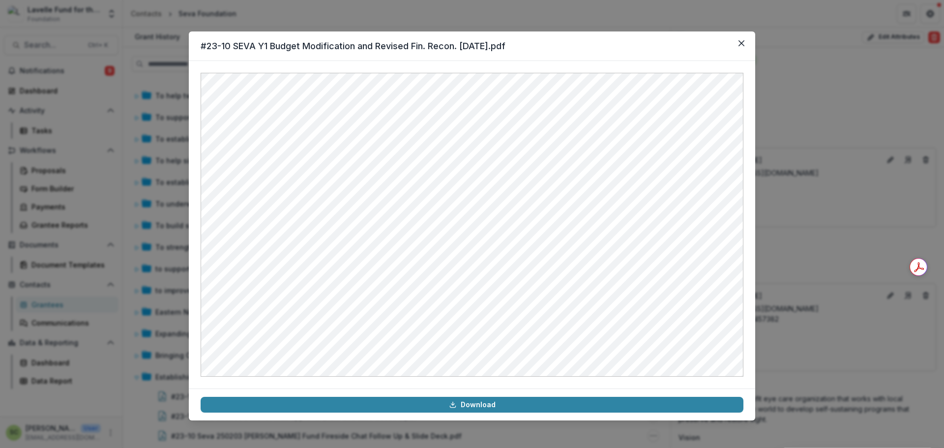
scroll to position [295, 0]
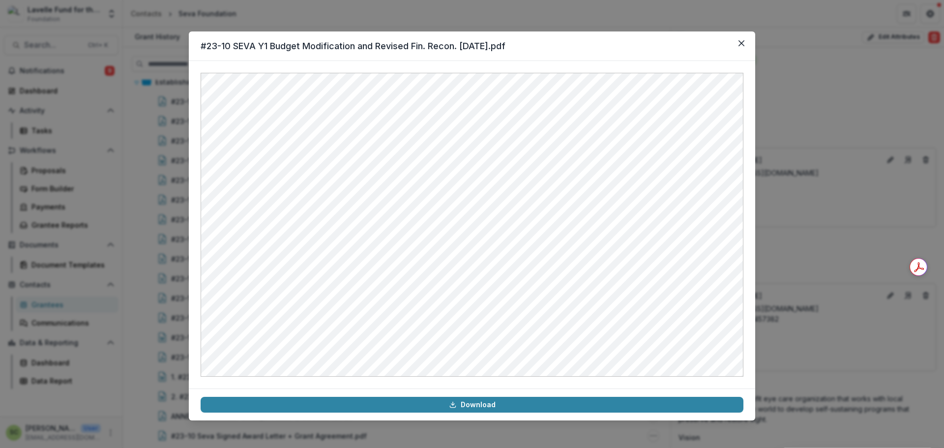
click at [812, 223] on div "#23-10 SEVA Y1 Budget Modification and Revised Fin. Recon. [DATE].pdf Download" at bounding box center [472, 224] width 944 height 448
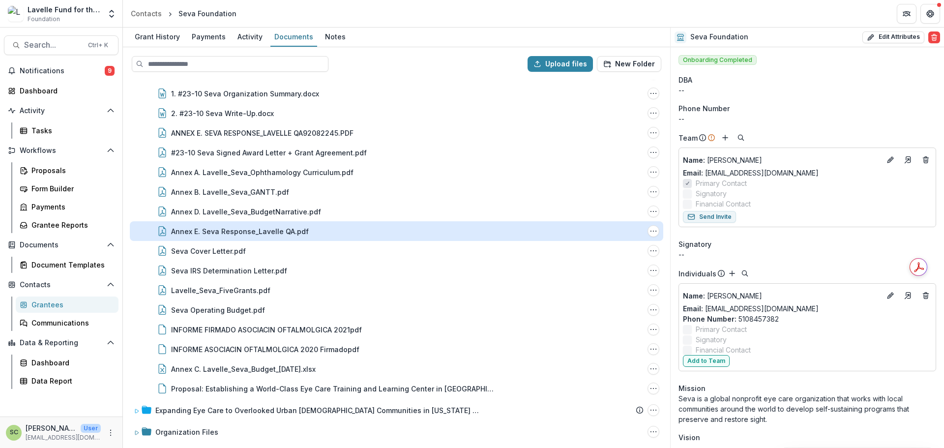
scroll to position [579, 0]
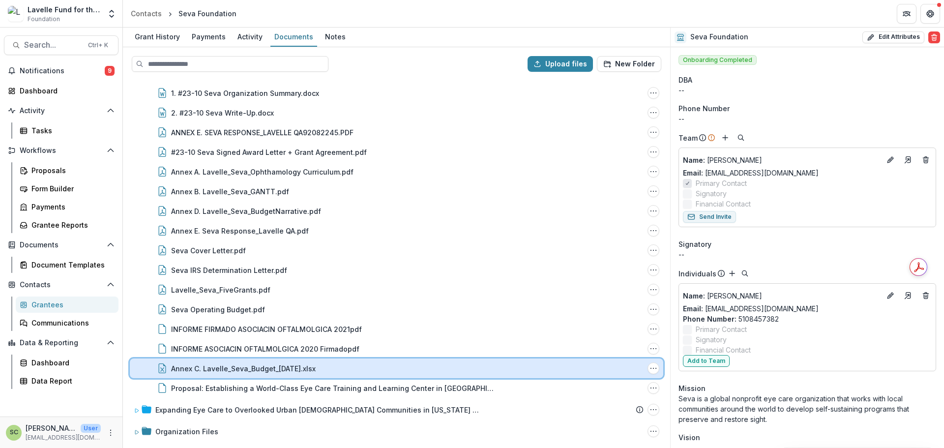
click at [353, 362] on div "Annex C. Lavelle_Seva_Budget_[DATE].xlsx File Options Download Rename Delete" at bounding box center [397, 369] width 534 height 20
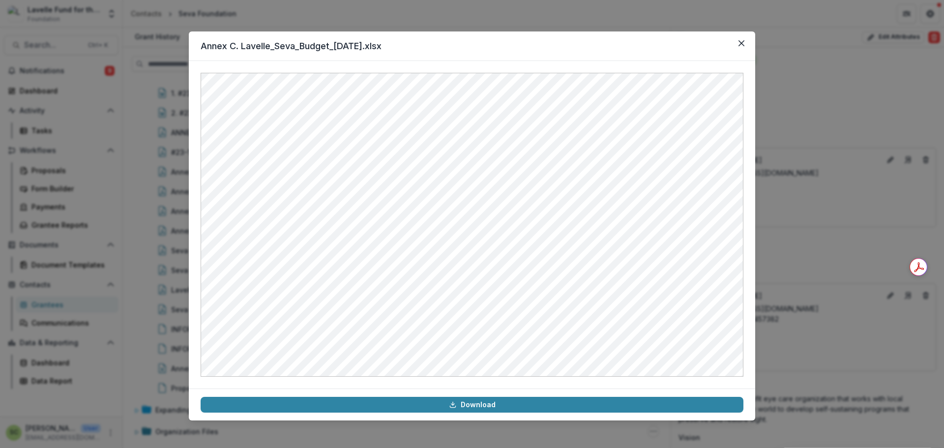
click at [166, 225] on div "Annex C. Lavelle_Seva_Budget_[DATE].xlsx Download" at bounding box center [472, 224] width 944 height 448
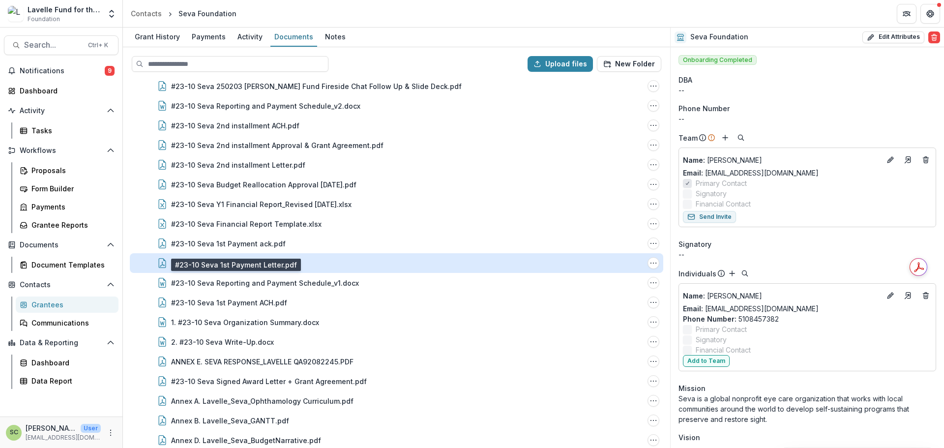
scroll to position [333, 0]
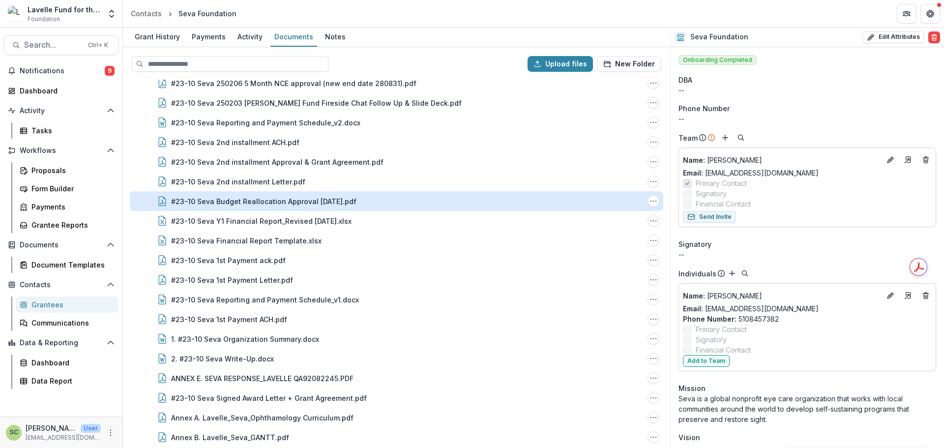
click at [332, 203] on div "#23-10 Seva Budget Reallocation Approval [DATE].pdf" at bounding box center [263, 201] width 185 height 10
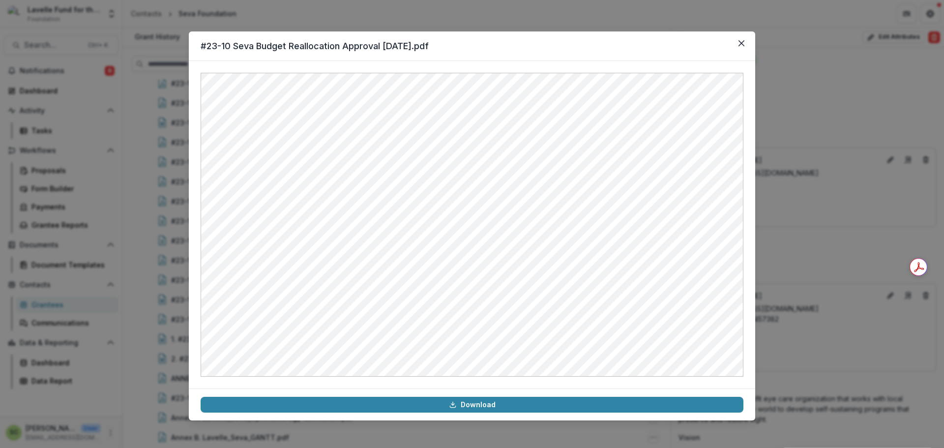
click at [752, 187] on div at bounding box center [472, 225] width 567 height 328
click at [114, 192] on div "#23-10 Seva Budget Reallocation Approval [DATE].pdf Download" at bounding box center [472, 224] width 944 height 448
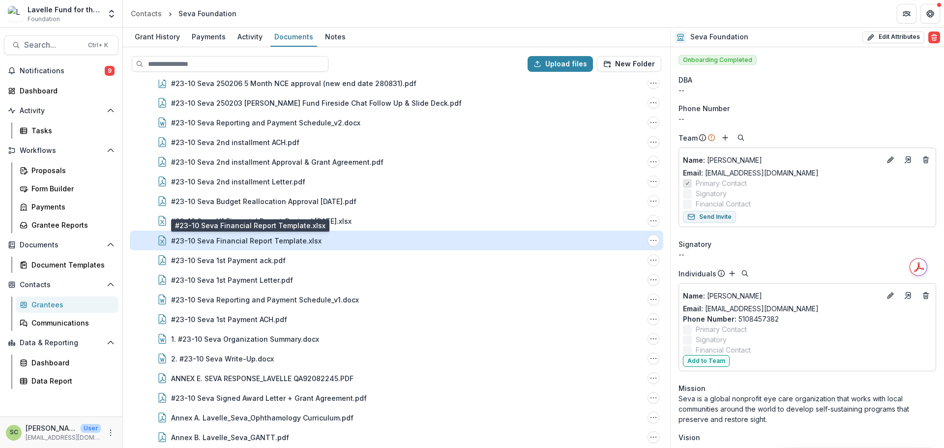
click at [280, 239] on div "#23-10 Seva Financial Report Template.xlsx" at bounding box center [246, 241] width 150 height 10
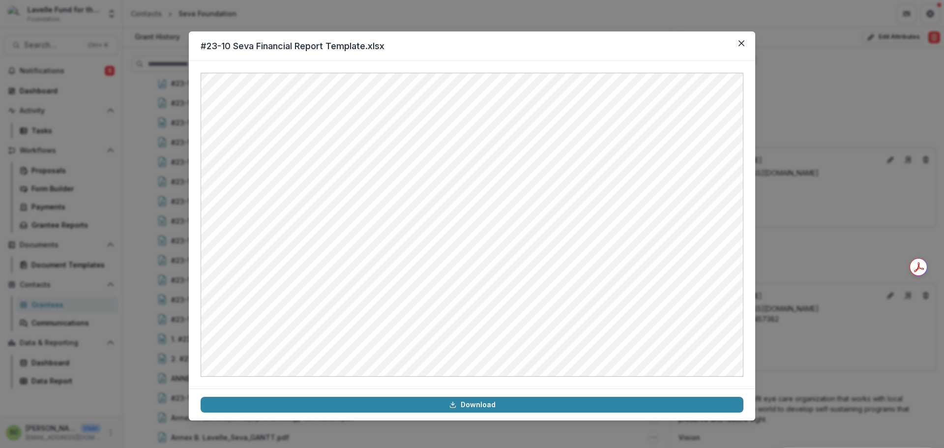
click at [782, 144] on div "#23-10 Seva Financial Report Template.xlsx Download" at bounding box center [472, 224] width 944 height 448
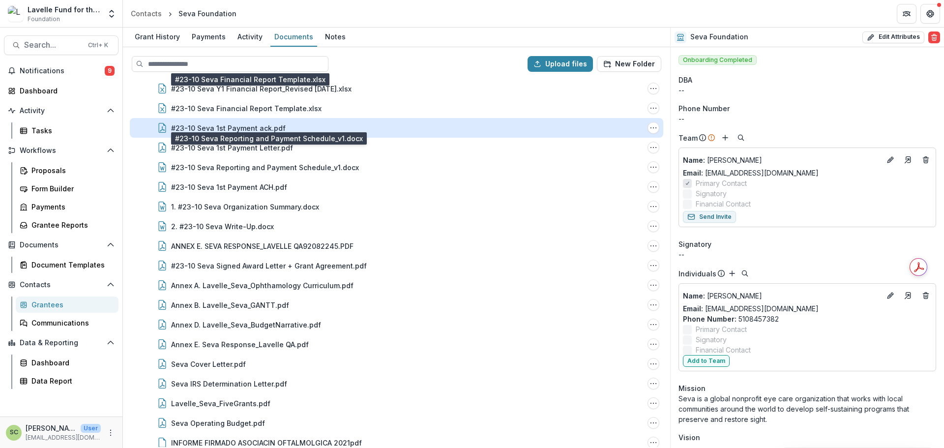
scroll to position [480, 0]
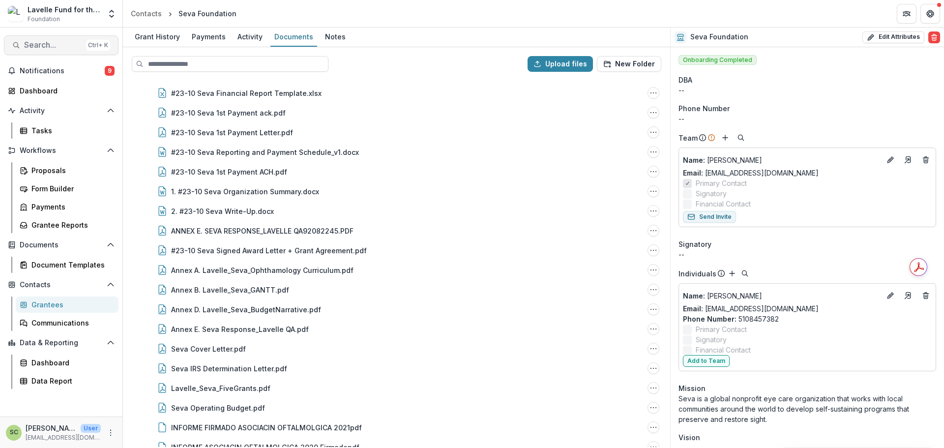
click at [34, 39] on button "Search... Ctrl + K" at bounding box center [61, 45] width 115 height 20
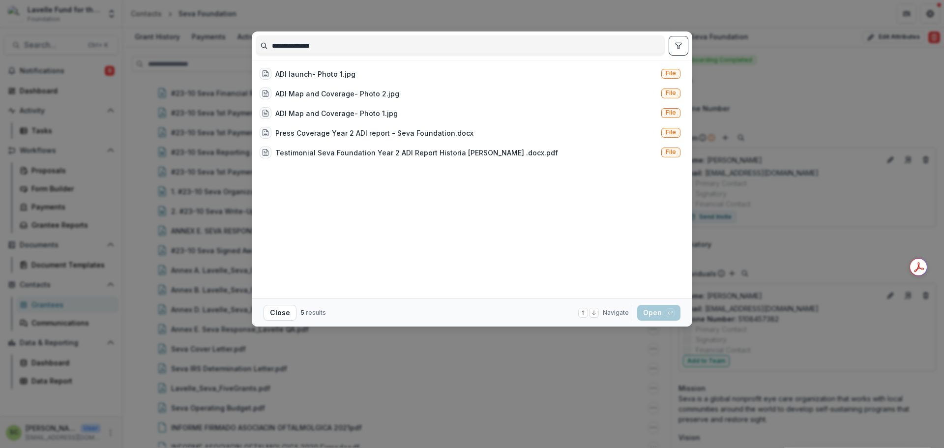
type input "**********"
click at [190, 141] on div "**********" at bounding box center [472, 224] width 944 height 448
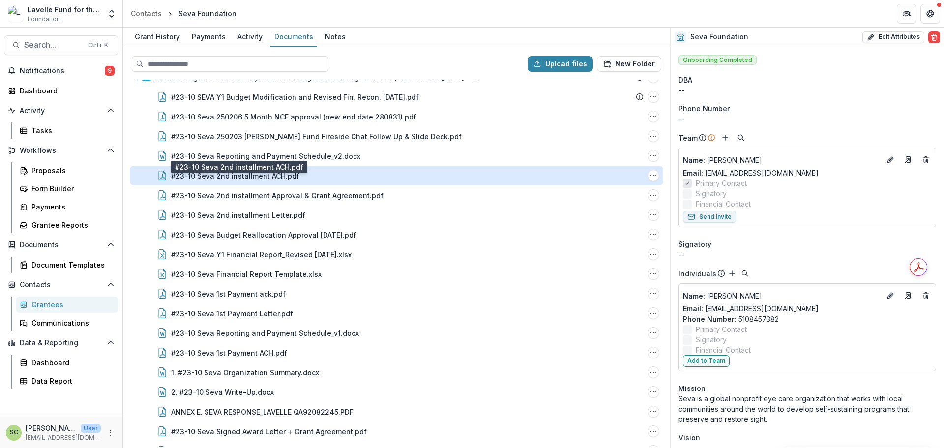
scroll to position [284, 0]
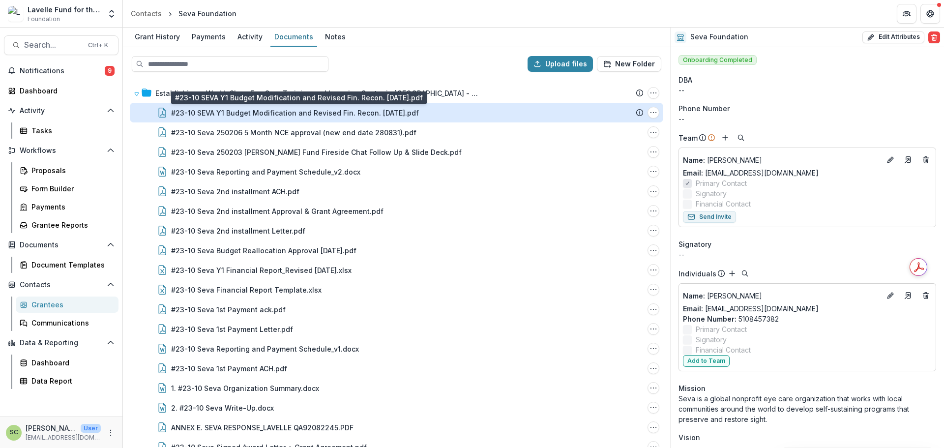
click at [383, 116] on div "#23-10 SEVA Y1 Budget Modification and Revised Fin. Recon. [DATE].pdf" at bounding box center [295, 113] width 248 height 10
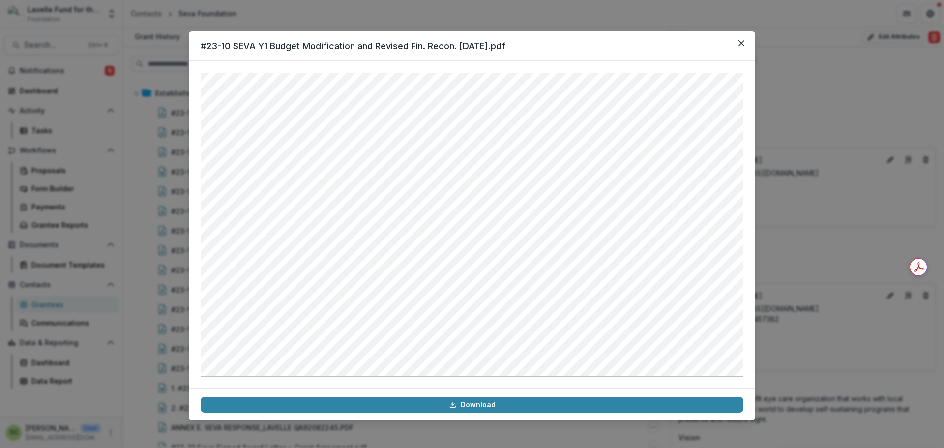
click at [786, 152] on div "#23-10 SEVA Y1 Budget Modification and Revised Fin. Recon. [DATE].pdf Download" at bounding box center [472, 224] width 944 height 448
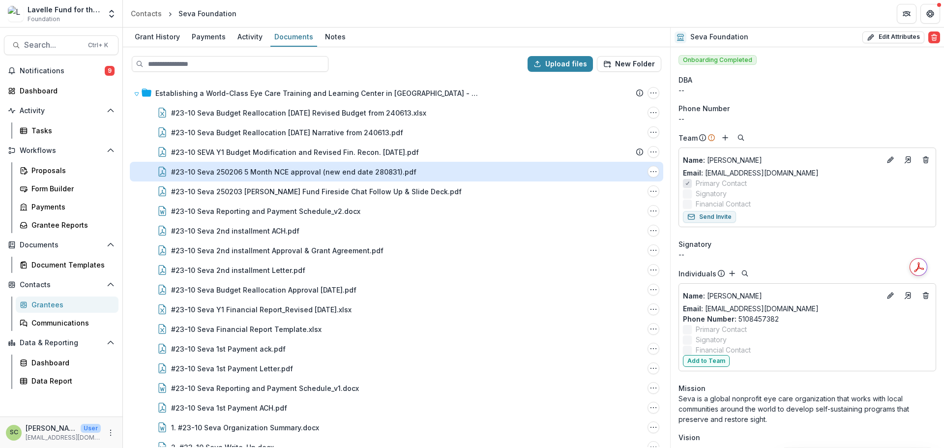
click at [377, 170] on div "#23-10 Seva 250206 5 Month NCE approval (new end date 280831).pdf" at bounding box center [293, 172] width 245 height 10
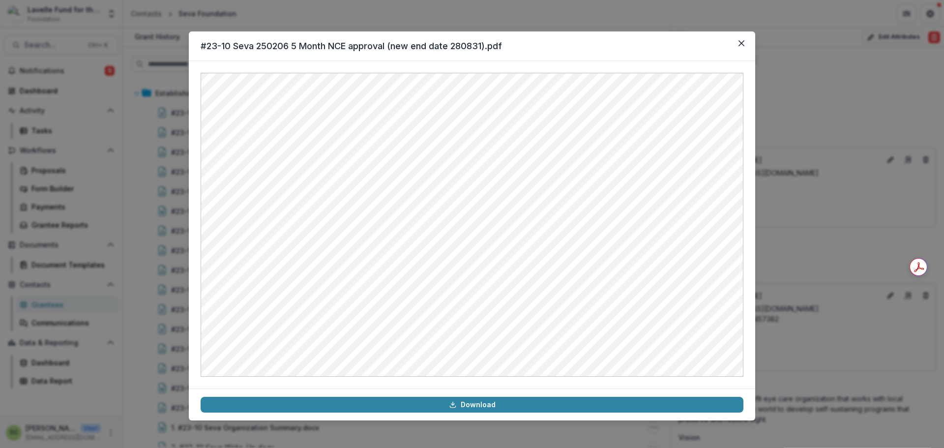
click at [83, 169] on div "#23-10 Seva 250206 5 Month NCE approval (new end date 280831).pdf Download" at bounding box center [472, 224] width 944 height 448
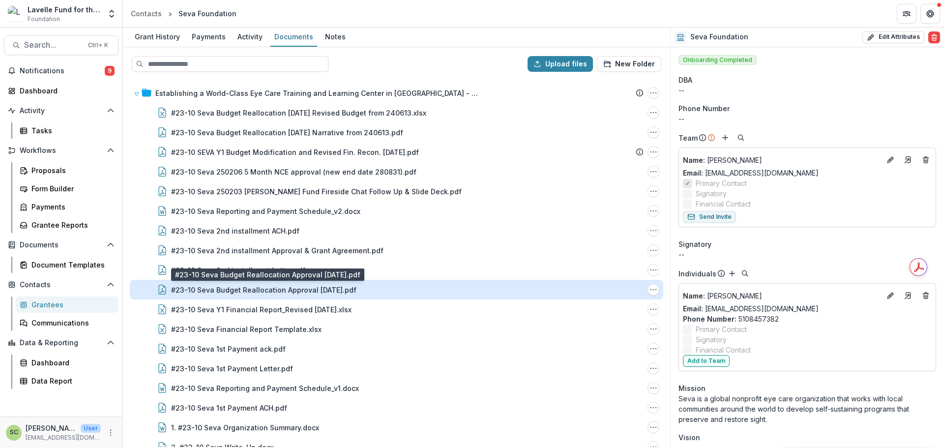
click at [349, 291] on div "#23-10 Seva Budget Reallocation Approval [DATE].pdf" at bounding box center [263, 290] width 185 height 10
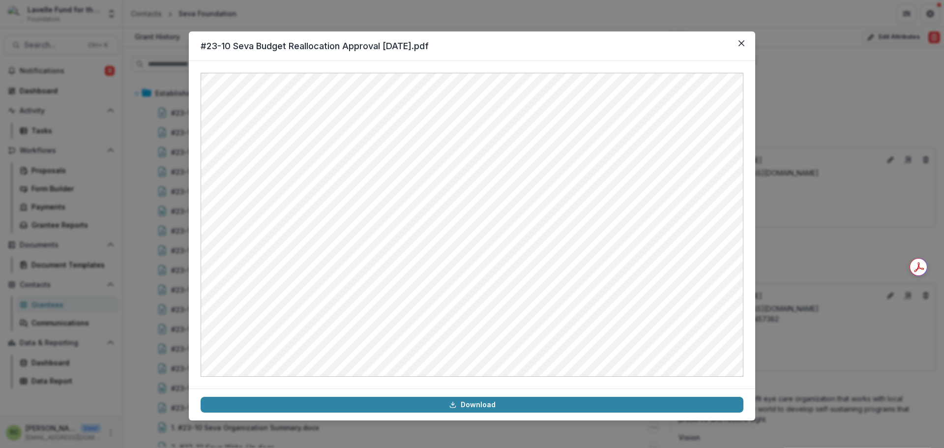
click at [119, 224] on div "#23-10 Seva Budget Reallocation Approval [DATE].pdf Download" at bounding box center [472, 224] width 944 height 448
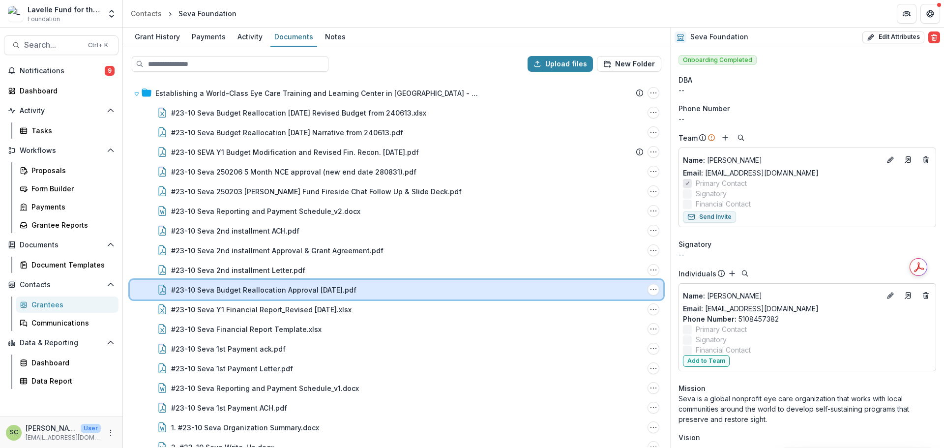
click at [390, 295] on div "#23-10 Seva Budget Reallocation Approval [DATE].pdf" at bounding box center [407, 290] width 473 height 10
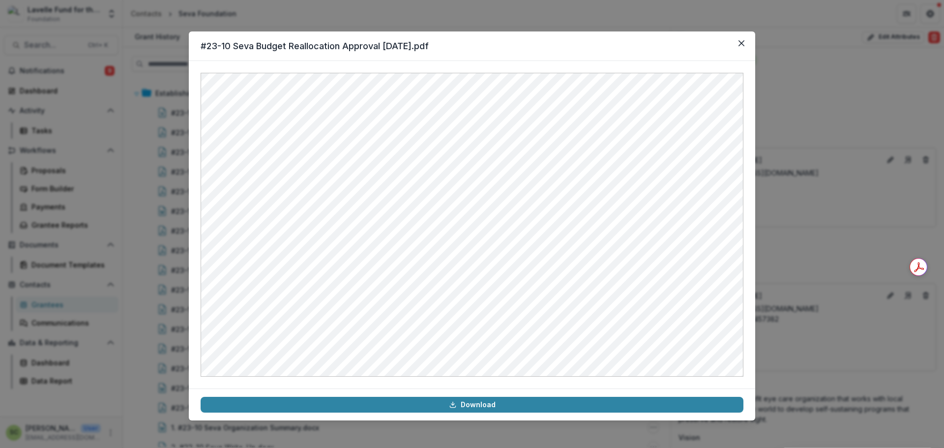
click at [108, 265] on div "#23-10 Seva Budget Reallocation Approval [DATE].pdf Download" at bounding box center [472, 224] width 944 height 448
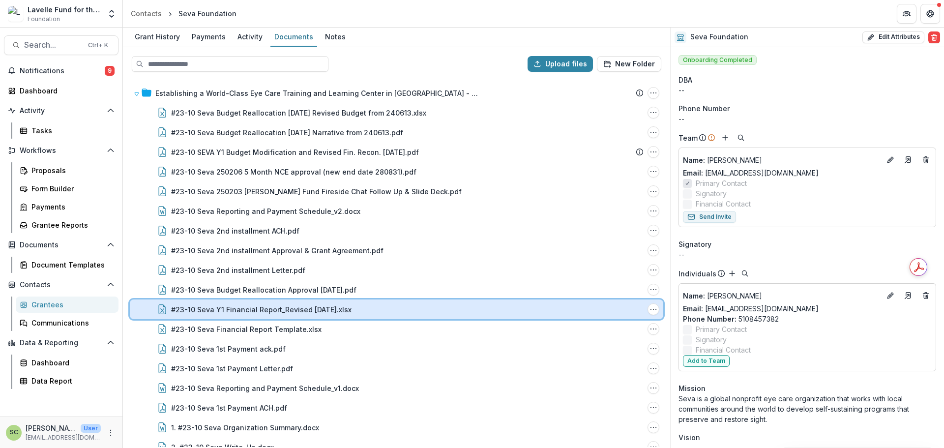
click at [372, 318] on div "#23-10 Seva Y1 Financial Report_Revised [DATE].xlsx File Options Download Renam…" at bounding box center [397, 309] width 534 height 20
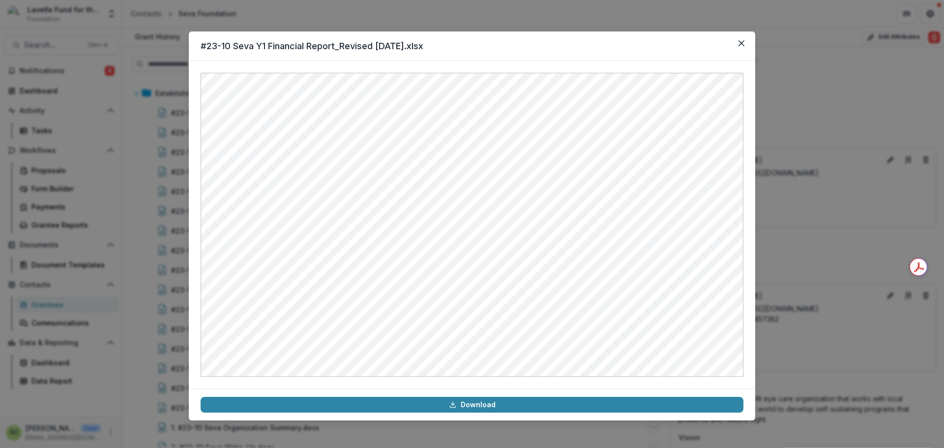
click at [166, 220] on div "#23-10 Seva Y1 Financial Report_Revised [DATE].xlsx Download" at bounding box center [472, 224] width 944 height 448
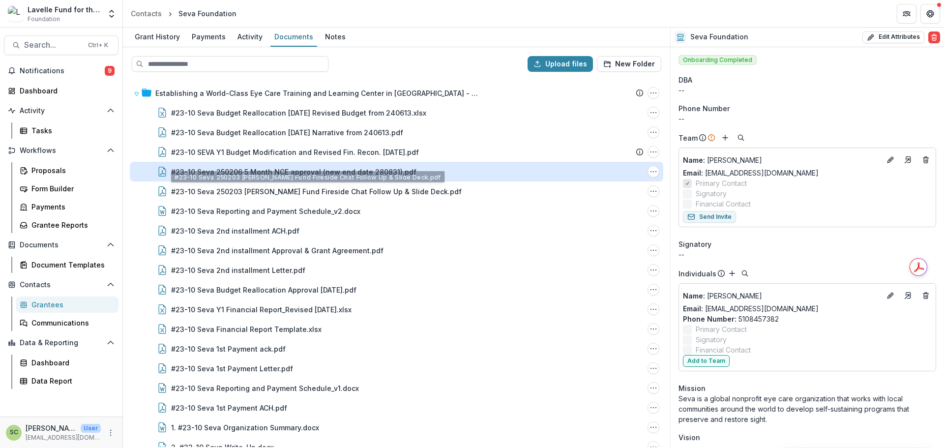
click at [363, 167] on div "#23-10 Seva 250206 5 Month NCE approval (new end date 280831).pdf" at bounding box center [293, 172] width 245 height 10
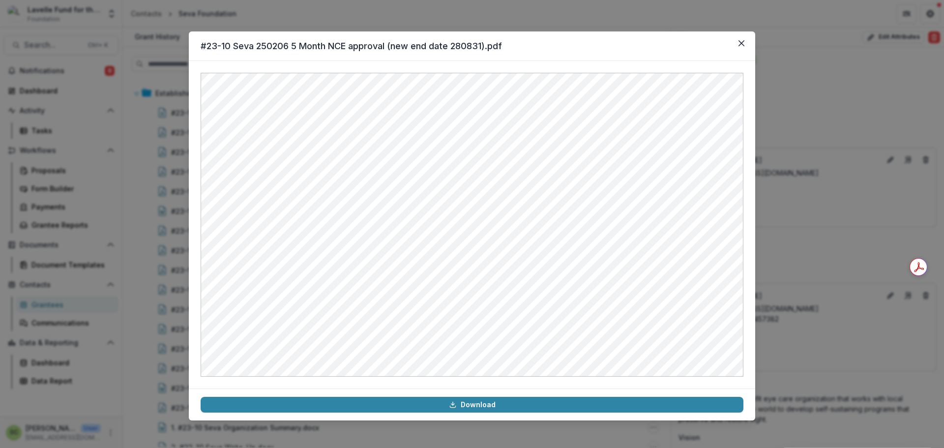
click at [796, 166] on div "#23-10 Seva 250206 5 Month NCE approval (new end date 280831).pdf Download" at bounding box center [472, 224] width 944 height 448
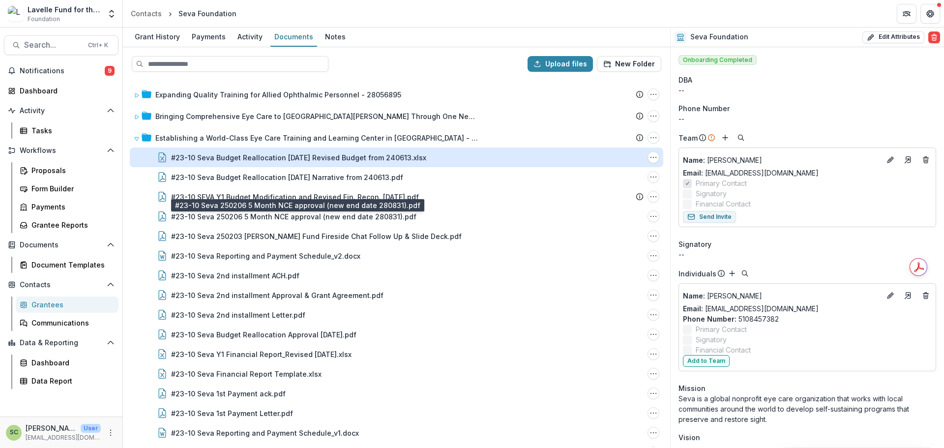
scroll to position [235, 0]
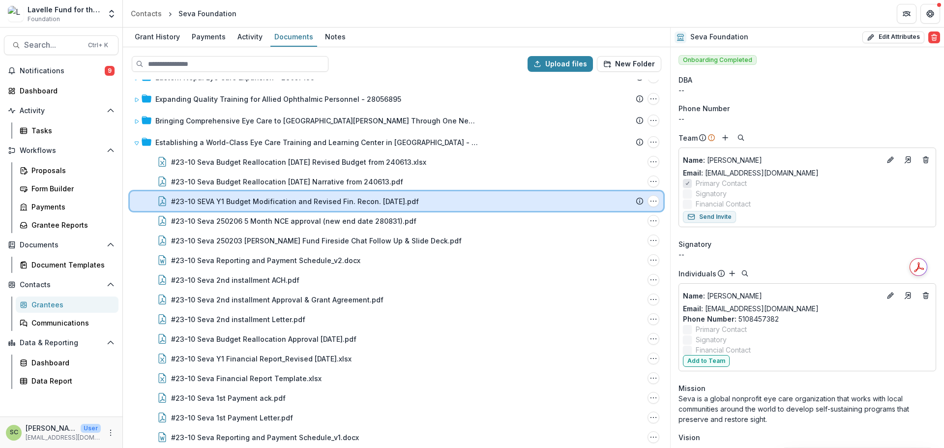
click at [425, 207] on div "#23-10 SEVA Y1 Budget Modification and Revised Fin. Recon. [DATE].pdf File Opti…" at bounding box center [397, 201] width 534 height 20
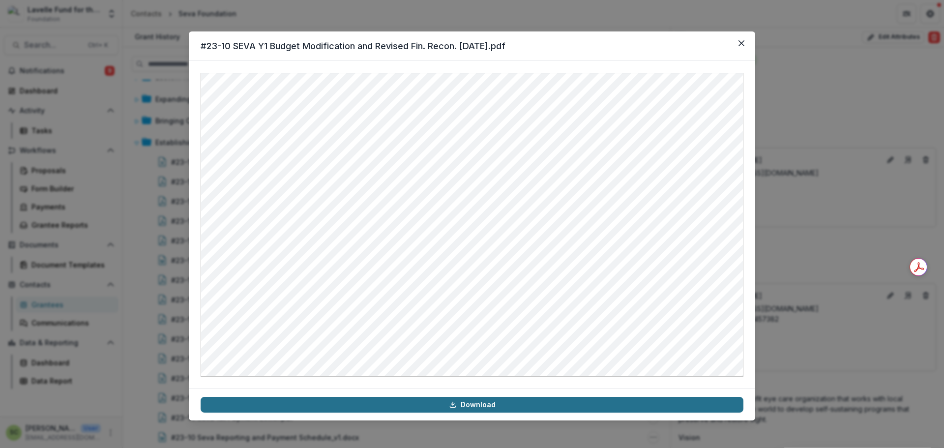
click at [475, 405] on link "Download" at bounding box center [472, 405] width 543 height 16
click at [737, 46] on button "Close" at bounding box center [742, 43] width 16 height 16
